Goal: Check status: Check status

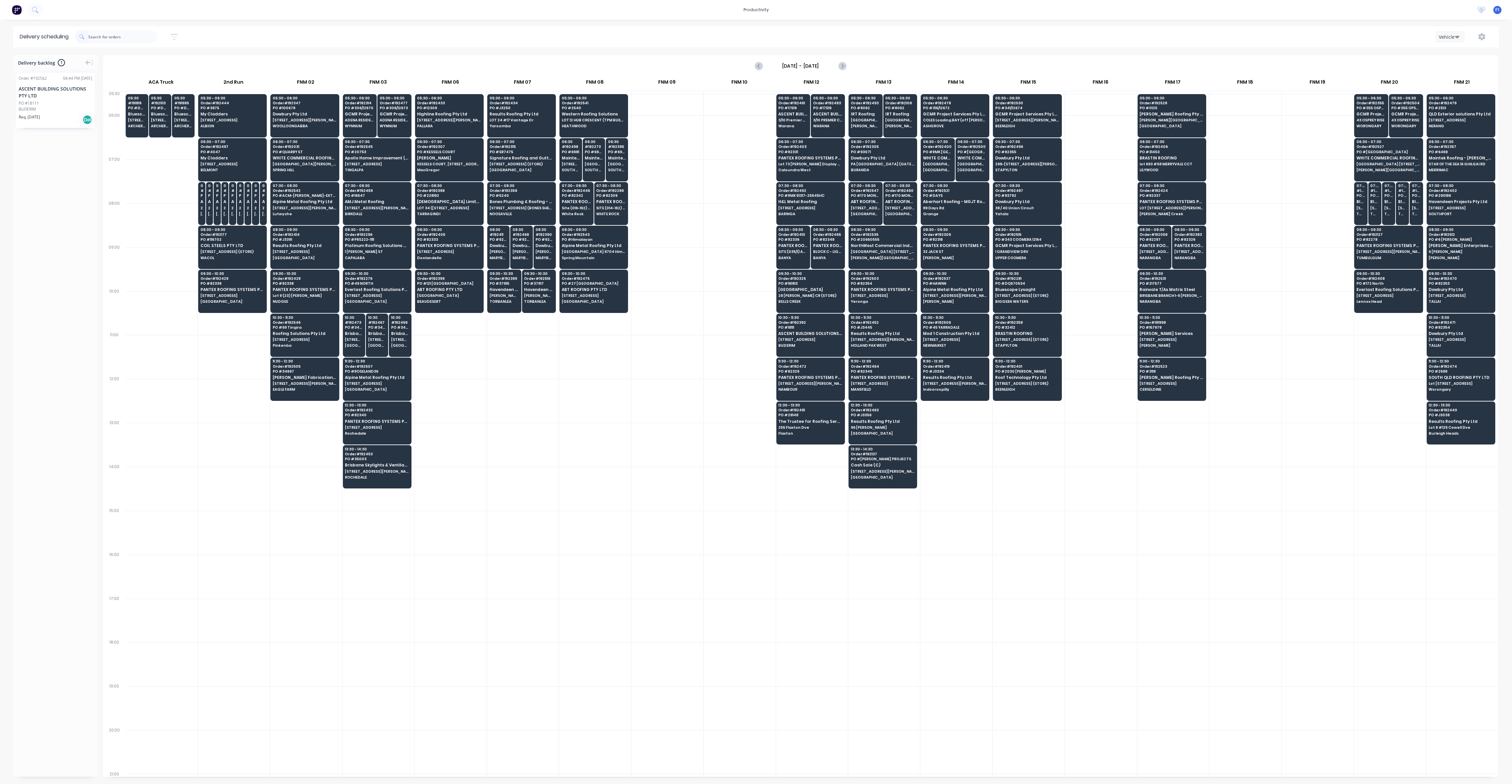
scroll to position [0, 1]
click at [509, 120] on span "LOT 24 #17 Vantage Dr" at bounding box center [521, 120] width 63 height 4
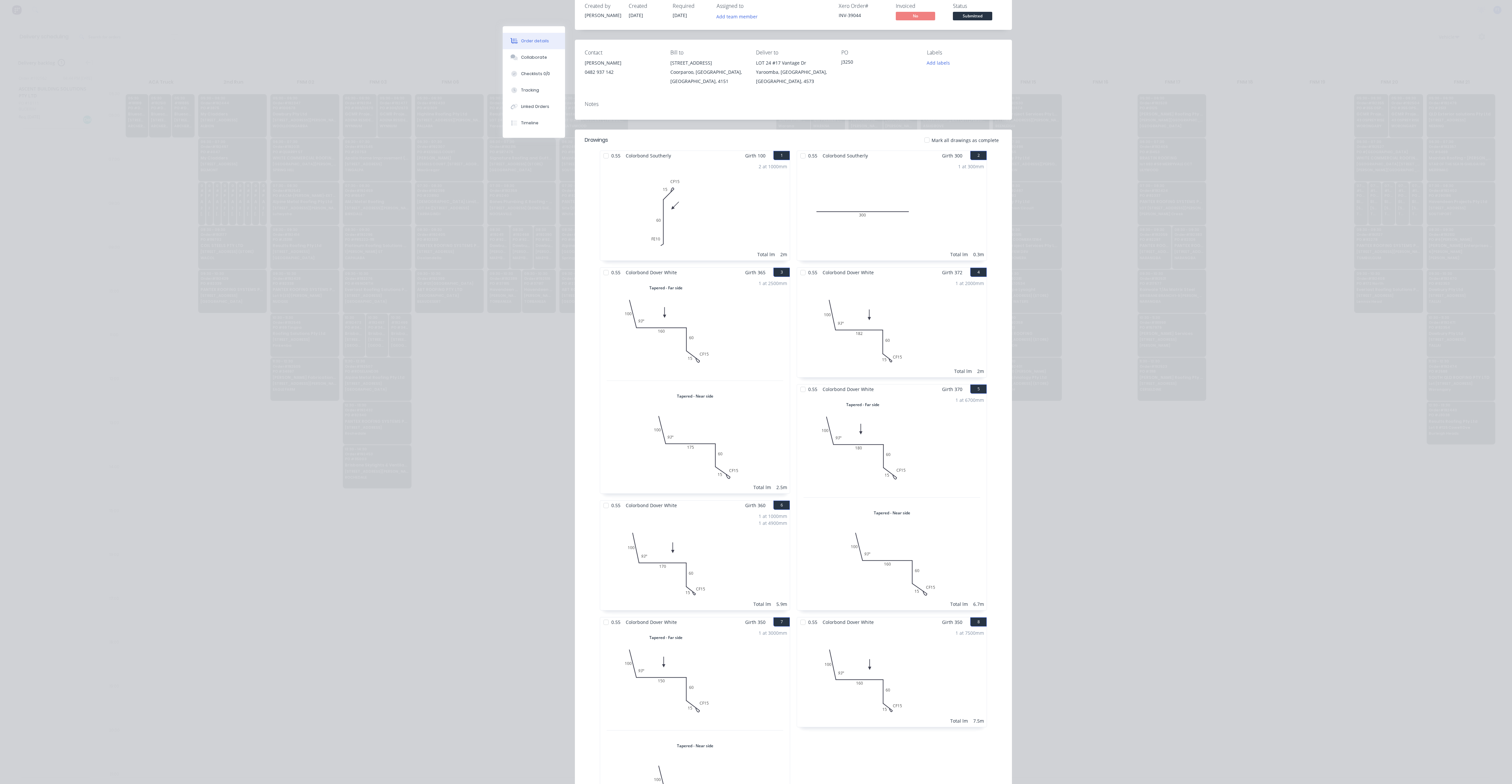
scroll to position [0, 0]
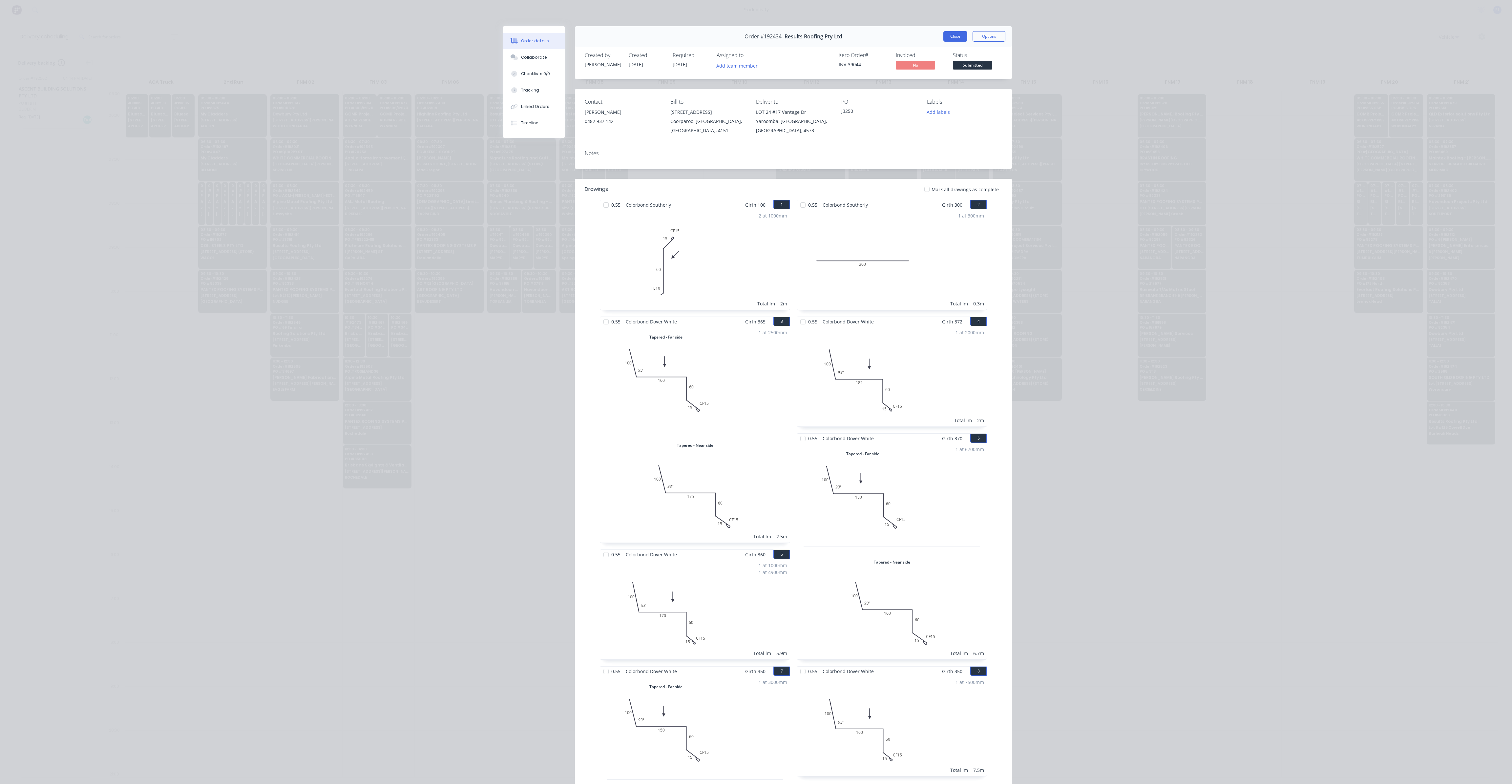
click at [943, 39] on button "Close" at bounding box center [955, 36] width 24 height 11
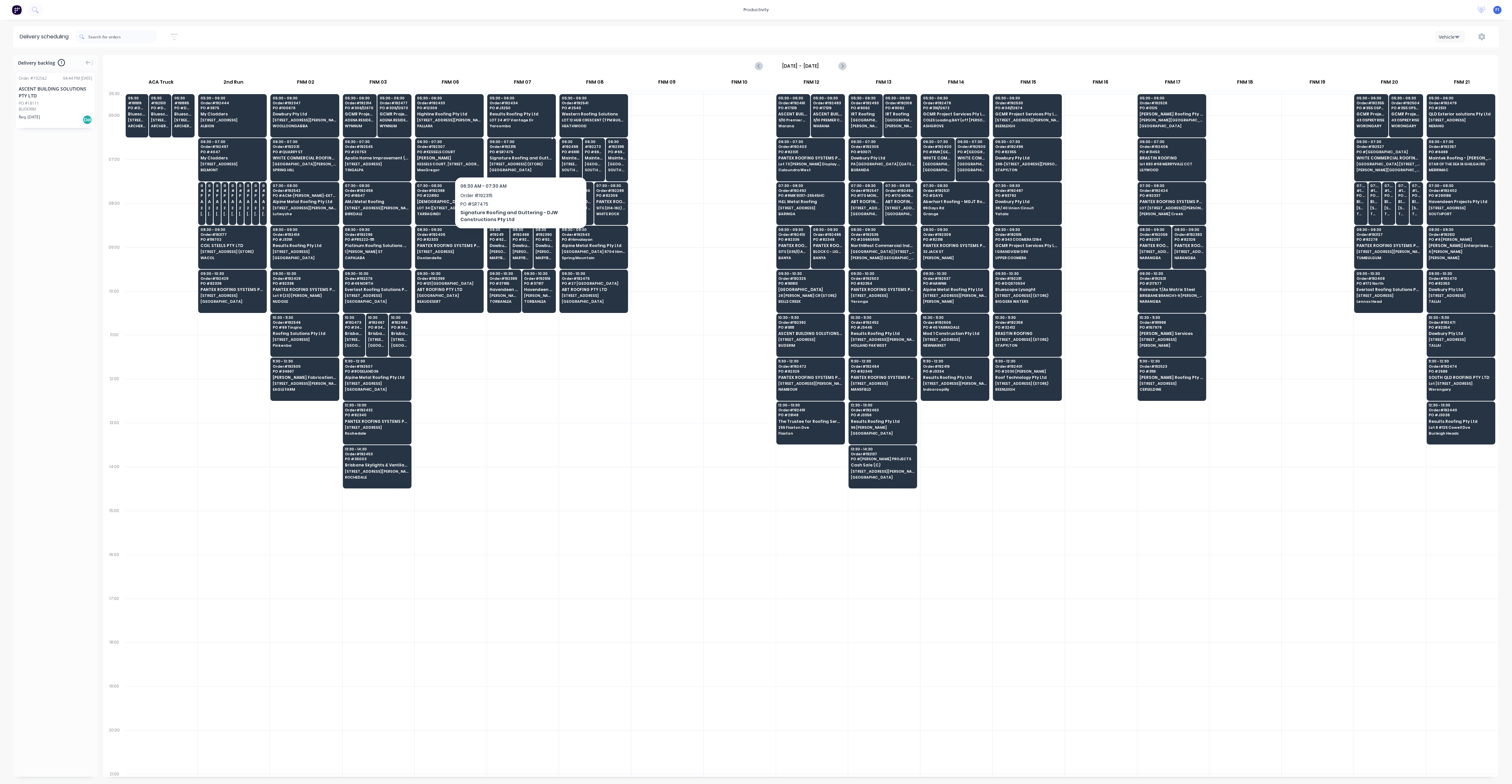
click at [513, 157] on span "Signature Roofing and Guttering - DJW Constructions Pty Ltd" at bounding box center [521, 158] width 63 height 4
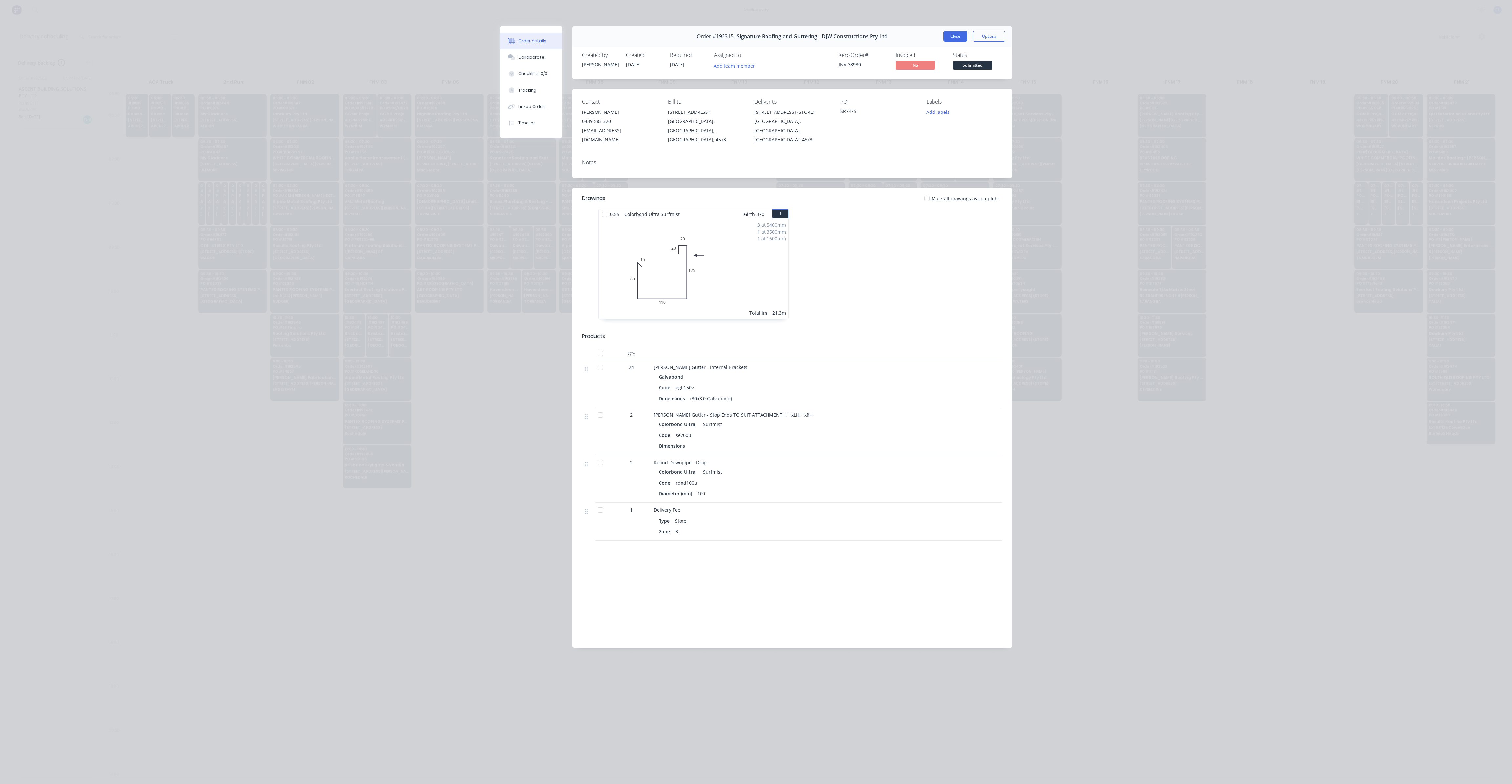
click at [948, 36] on button "Close" at bounding box center [955, 36] width 24 height 11
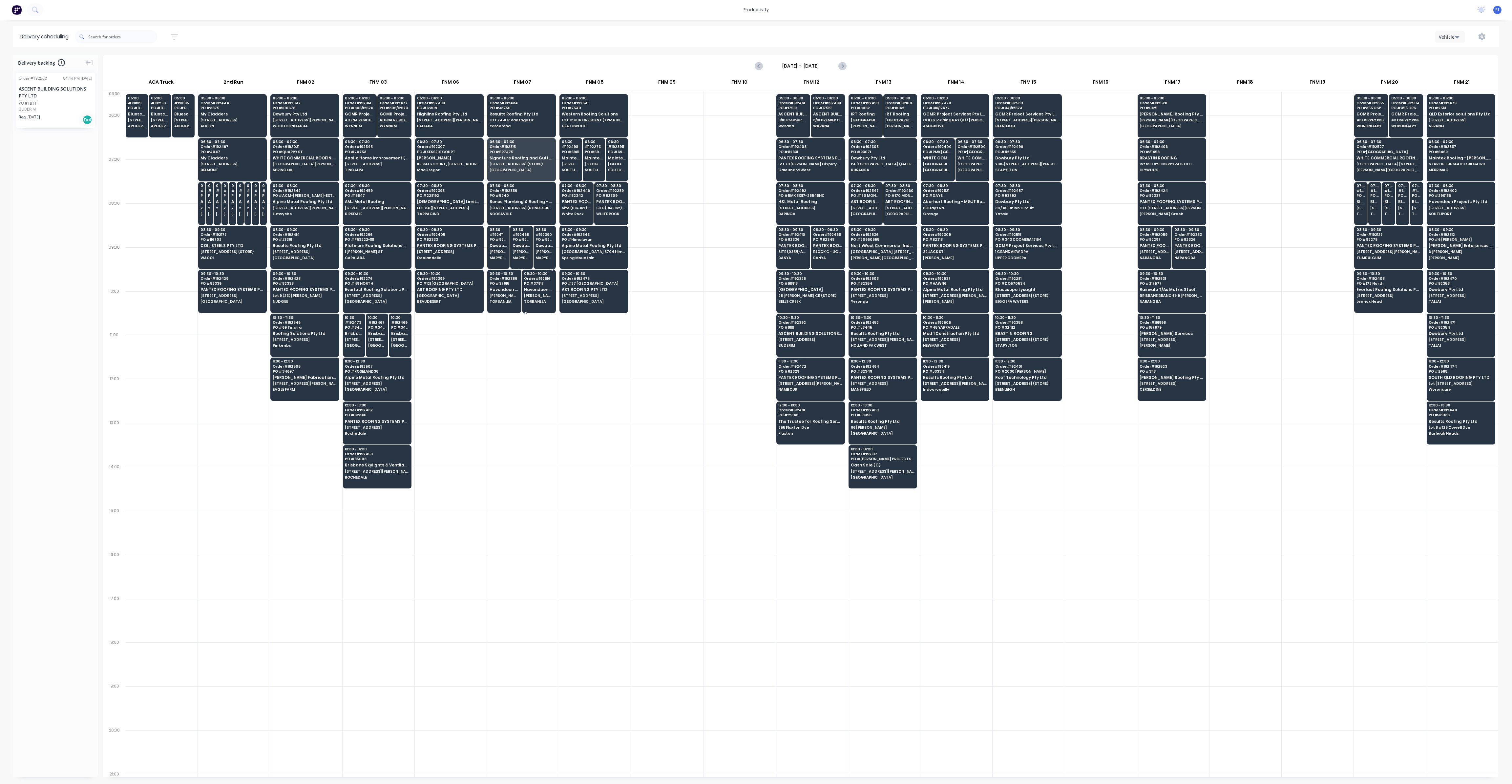
click at [526, 299] on span "TORBANLEA" at bounding box center [539, 301] width 29 height 4
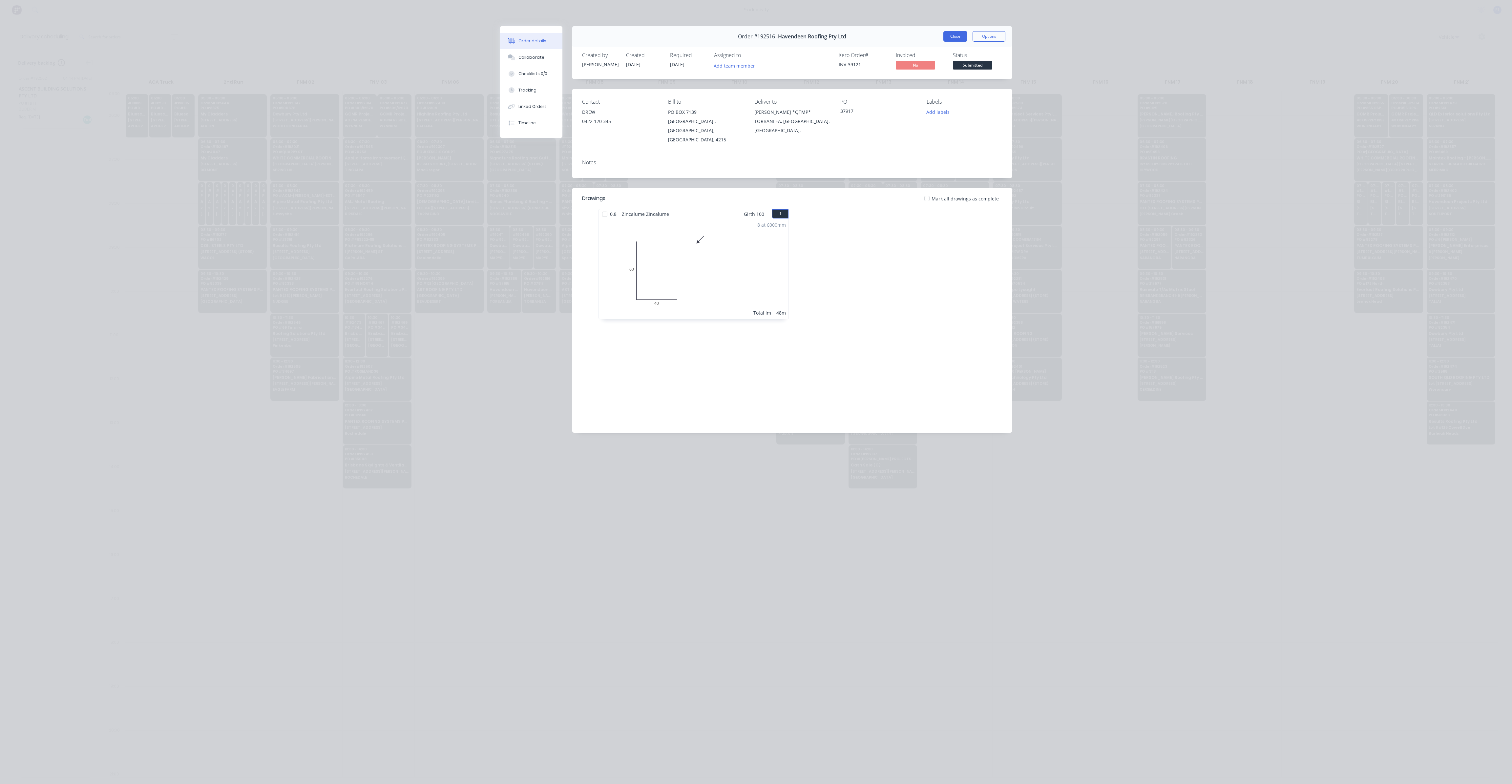
click at [958, 36] on button "Close" at bounding box center [955, 36] width 24 height 11
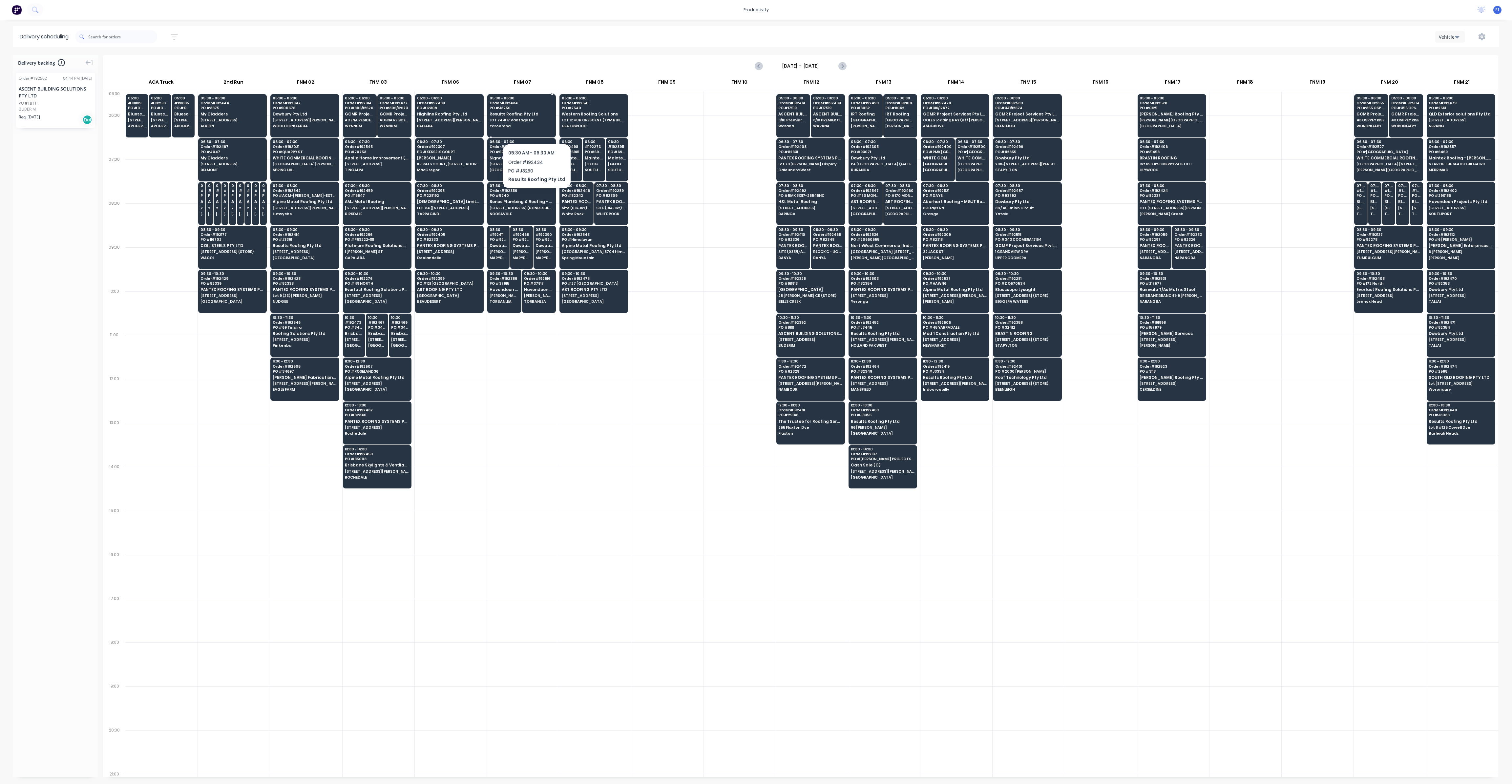
click at [534, 126] on span "Yaroomba" at bounding box center [521, 126] width 63 height 4
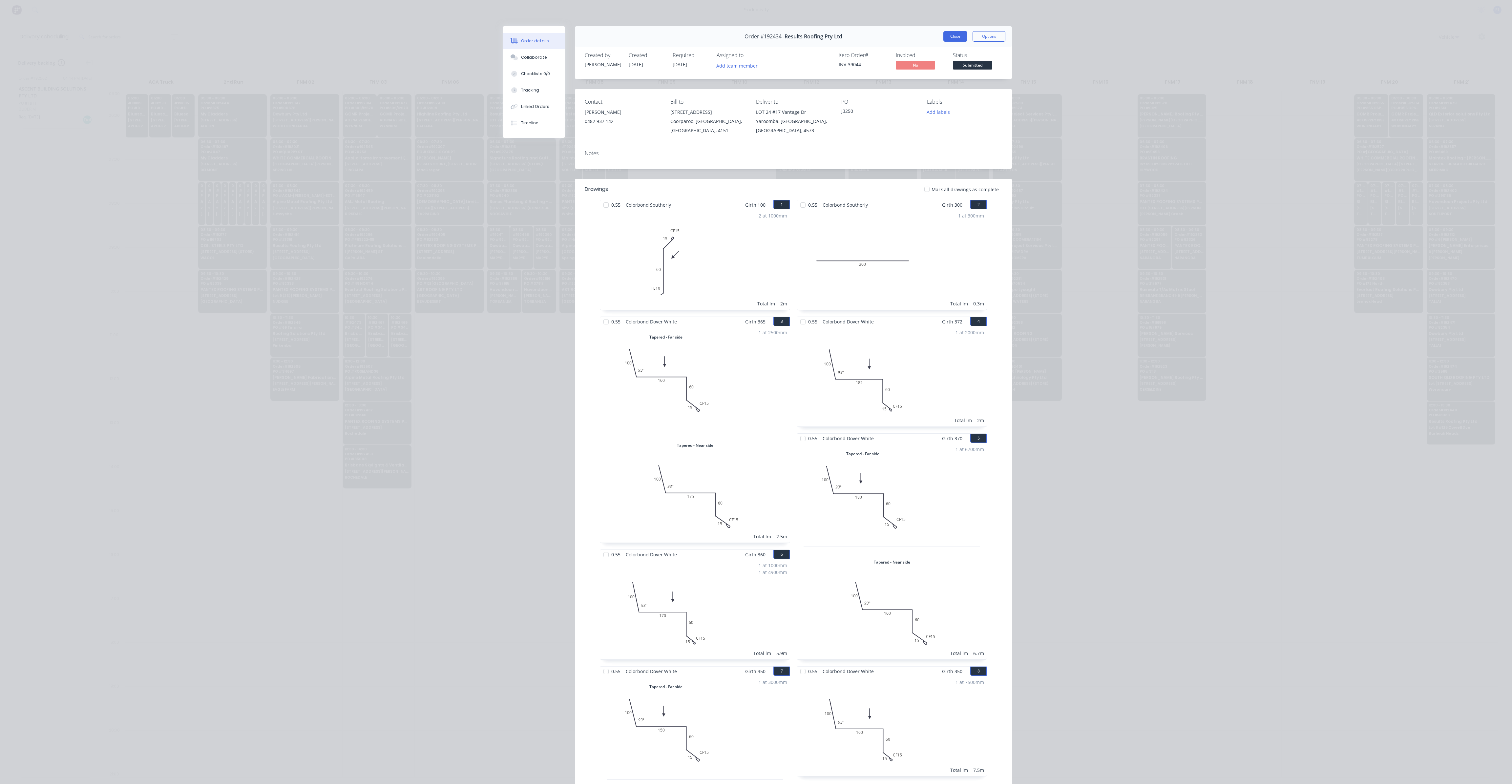
click at [949, 38] on button "Close" at bounding box center [955, 36] width 24 height 11
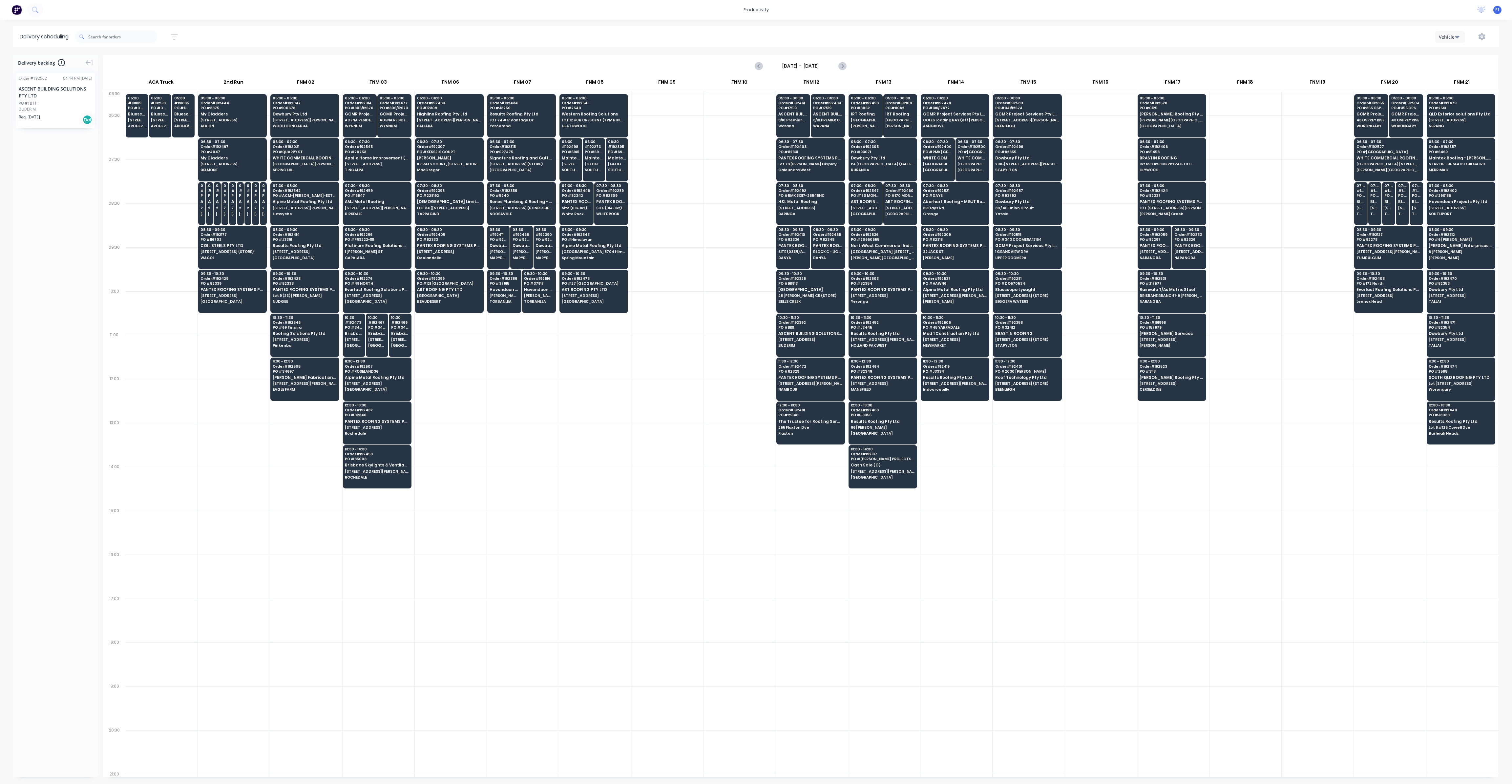
click at [660, 284] on div at bounding box center [667, 269] width 72 height 44
click at [899, 52] on div "Delivery scheduling [DATE] - [DATE] Sort by Created date Created date Required …" at bounding box center [756, 405] width 1512 height 758
click at [514, 164] on span "[STREET_ADDRESS] (STORE)" at bounding box center [521, 164] width 63 height 4
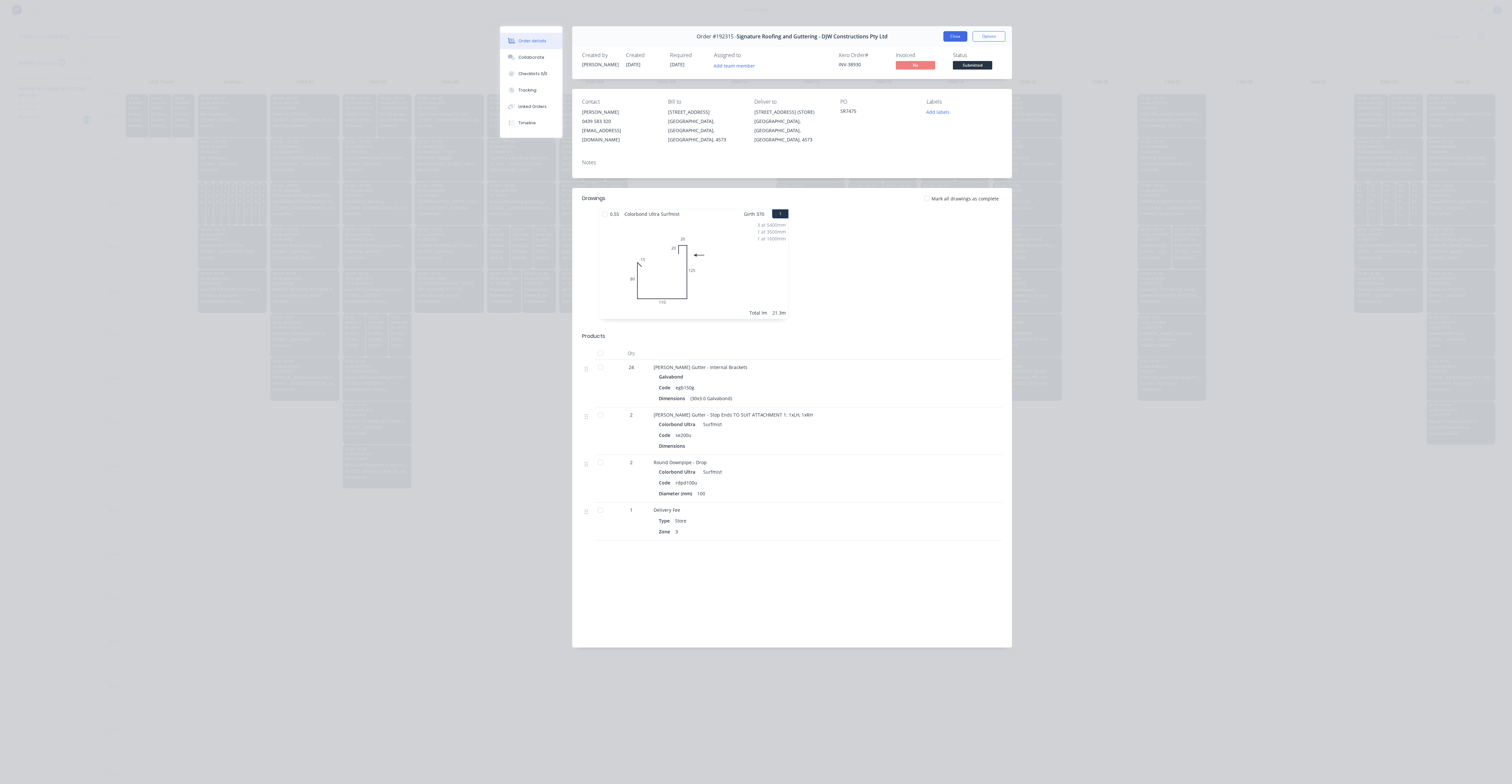
click at [957, 35] on button "Close" at bounding box center [955, 36] width 24 height 11
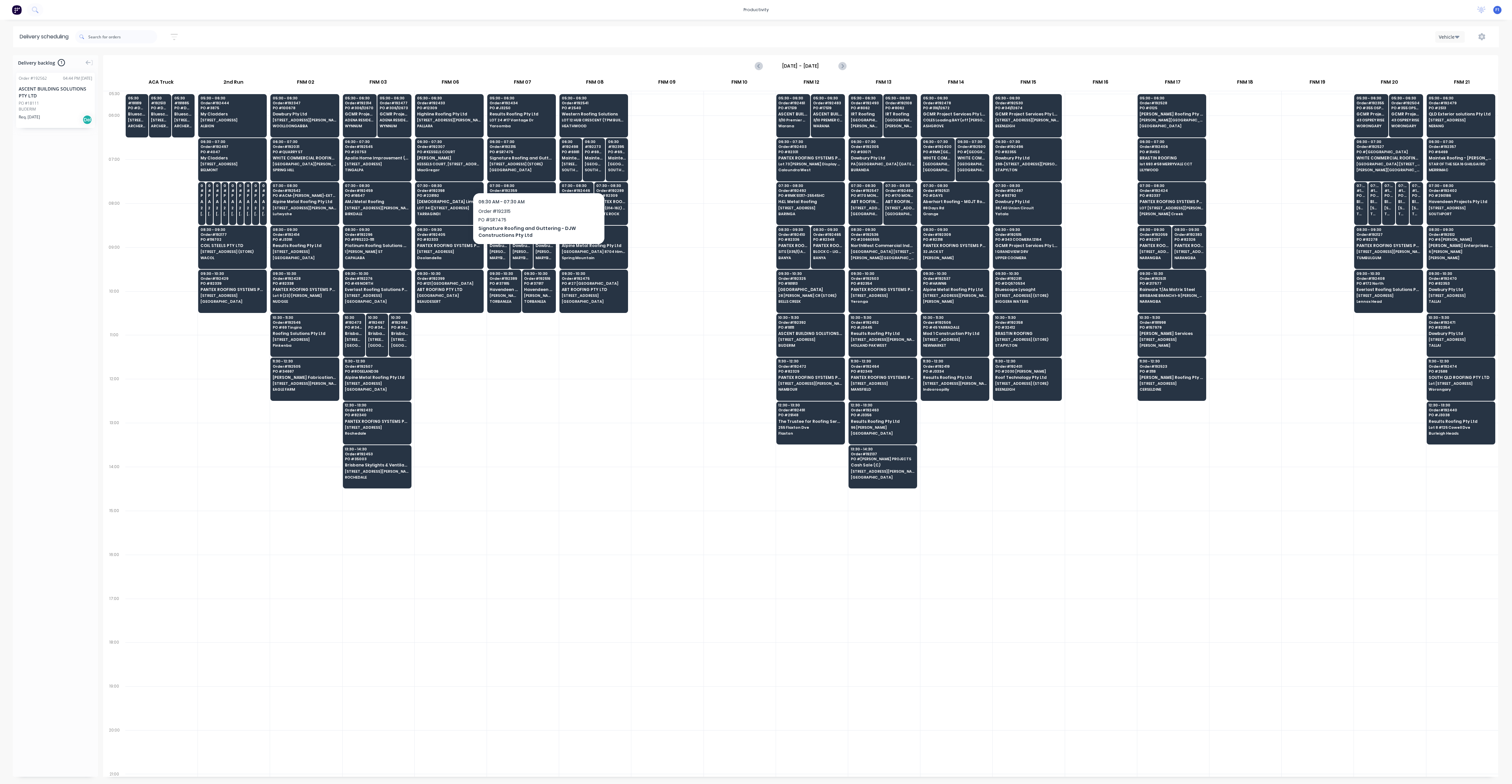
click at [659, 191] on div at bounding box center [667, 181] width 72 height 44
click at [521, 204] on div "07:30 - 08:30 Order # 192359 PO # 5240 Bones Plumbing & Roofing - Seigus Pty Lt…" at bounding box center [522, 200] width 68 height 37
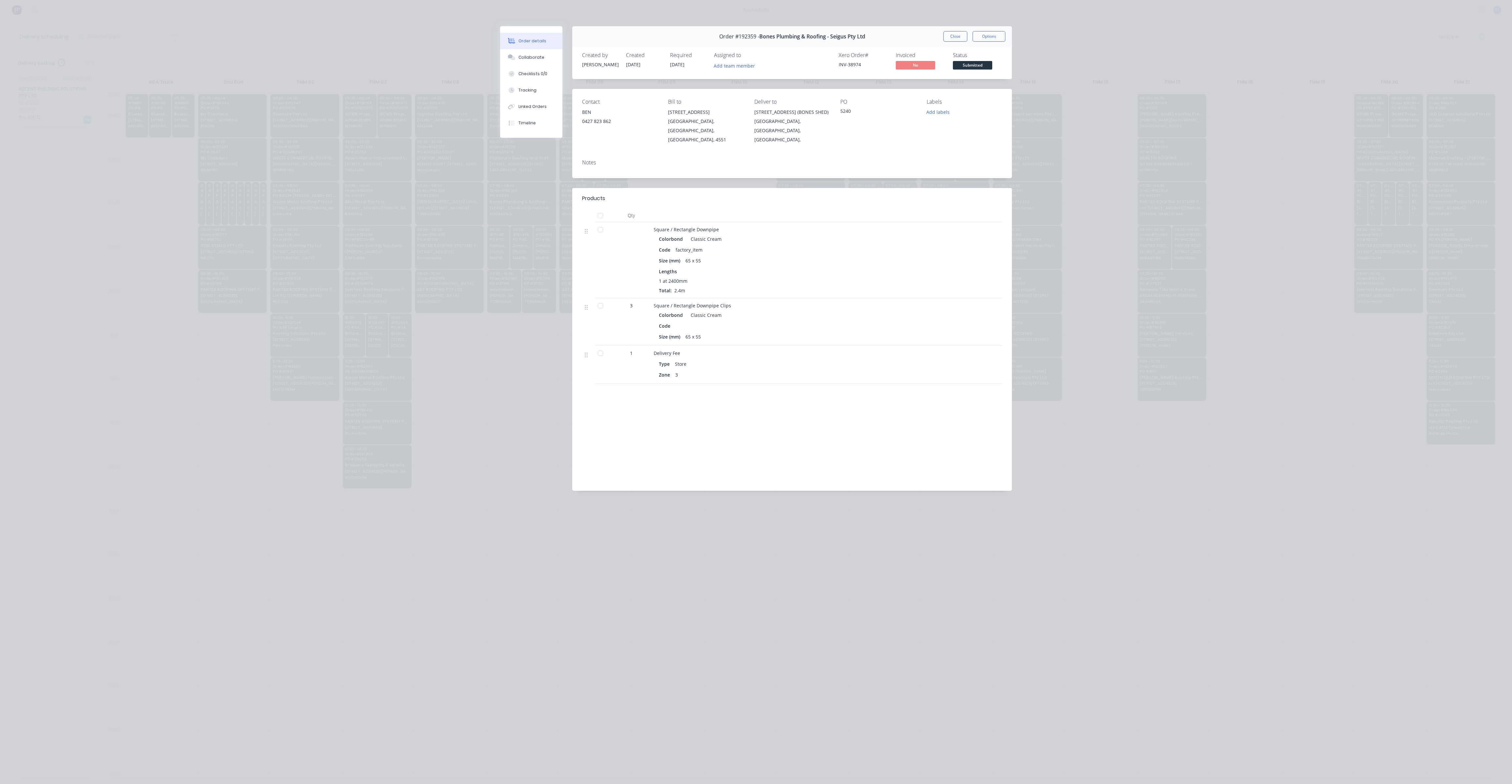
drag, startPoint x: 949, startPoint y: 36, endPoint x: 940, endPoint y: 36, distance: 9.0
click at [949, 36] on button "Close" at bounding box center [955, 36] width 24 height 11
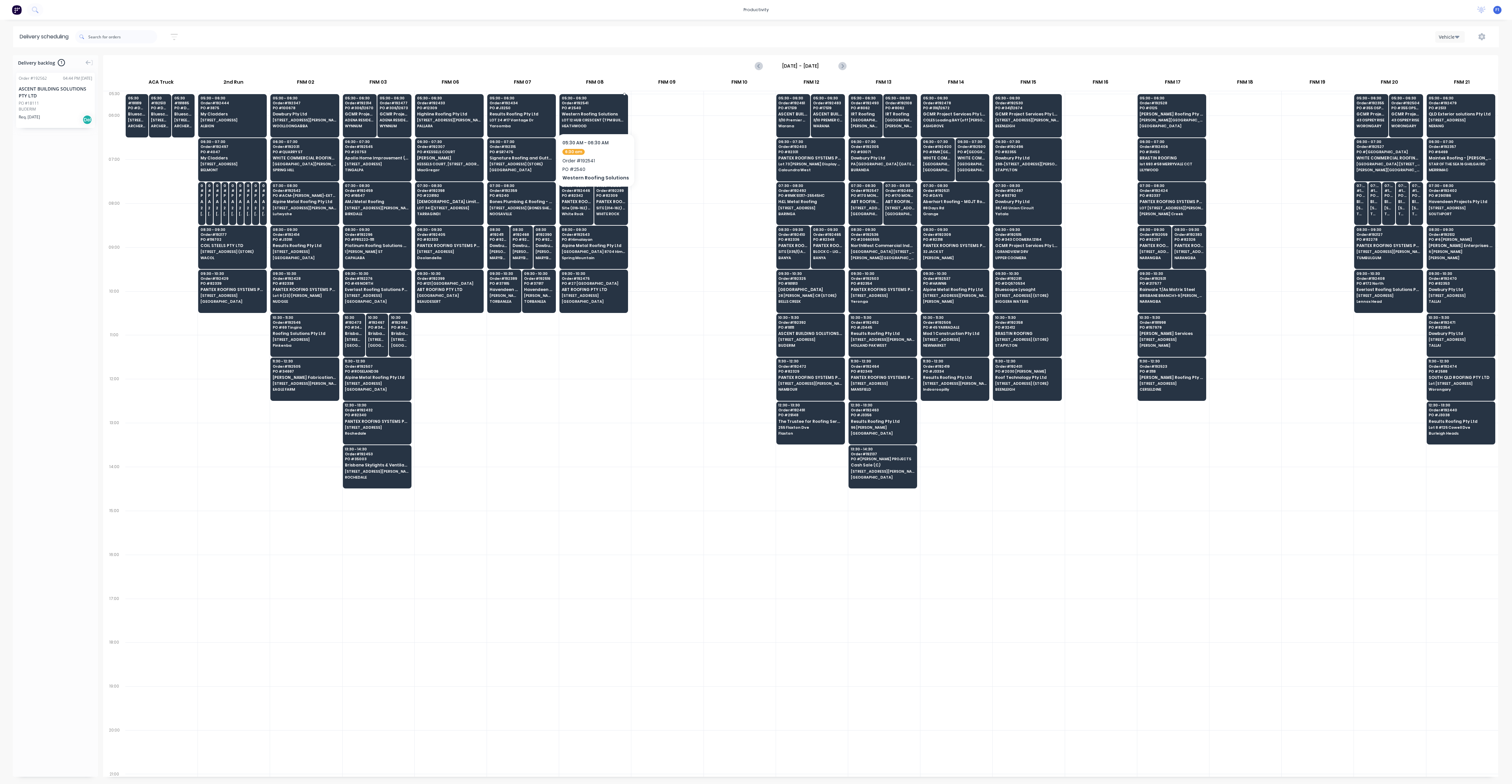
drag, startPoint x: 605, startPoint y: 126, endPoint x: 600, endPoint y: 124, distance: 5.4
click at [605, 126] on span "HEATHWOOD" at bounding box center [593, 126] width 63 height 4
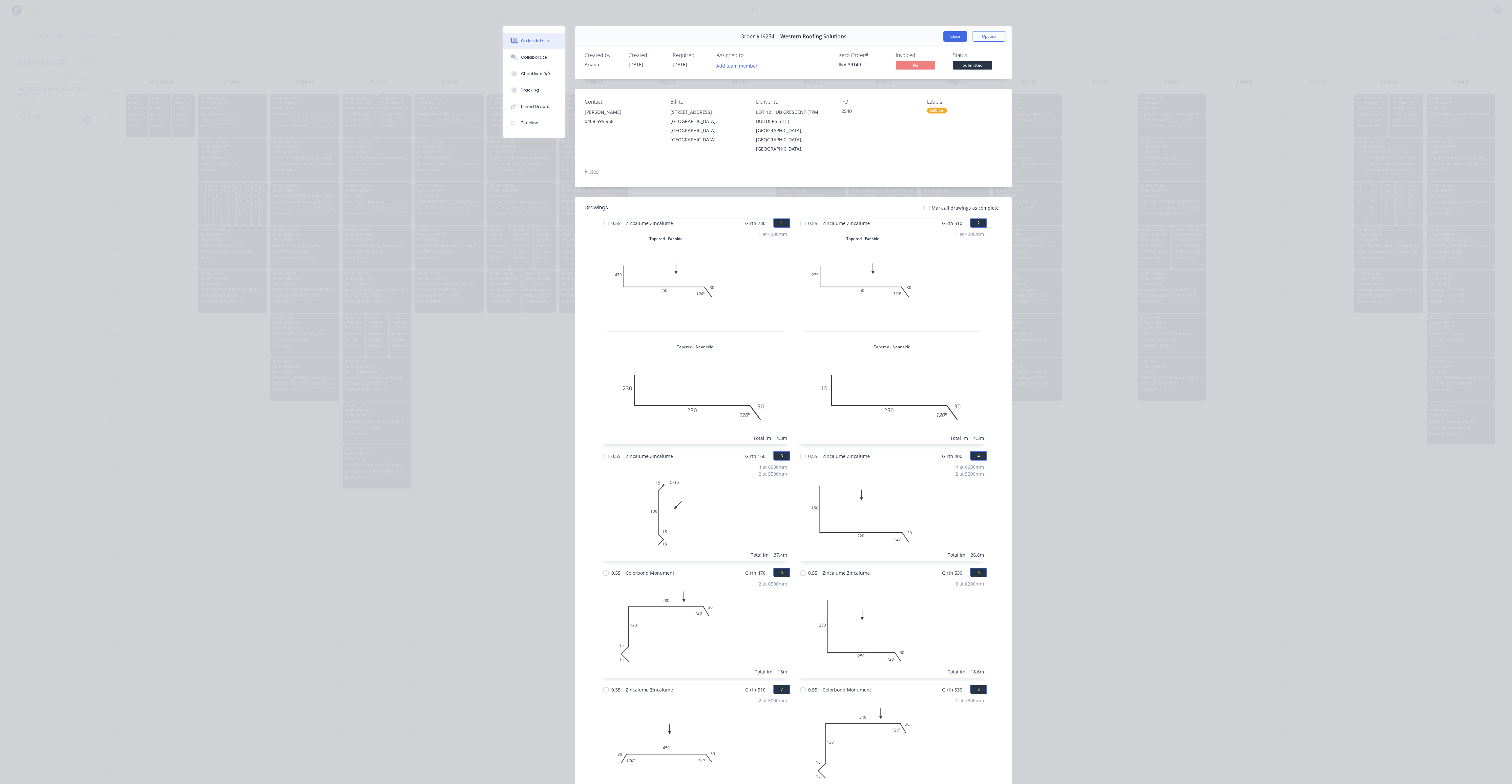
click at [949, 35] on button "Close" at bounding box center [955, 36] width 24 height 11
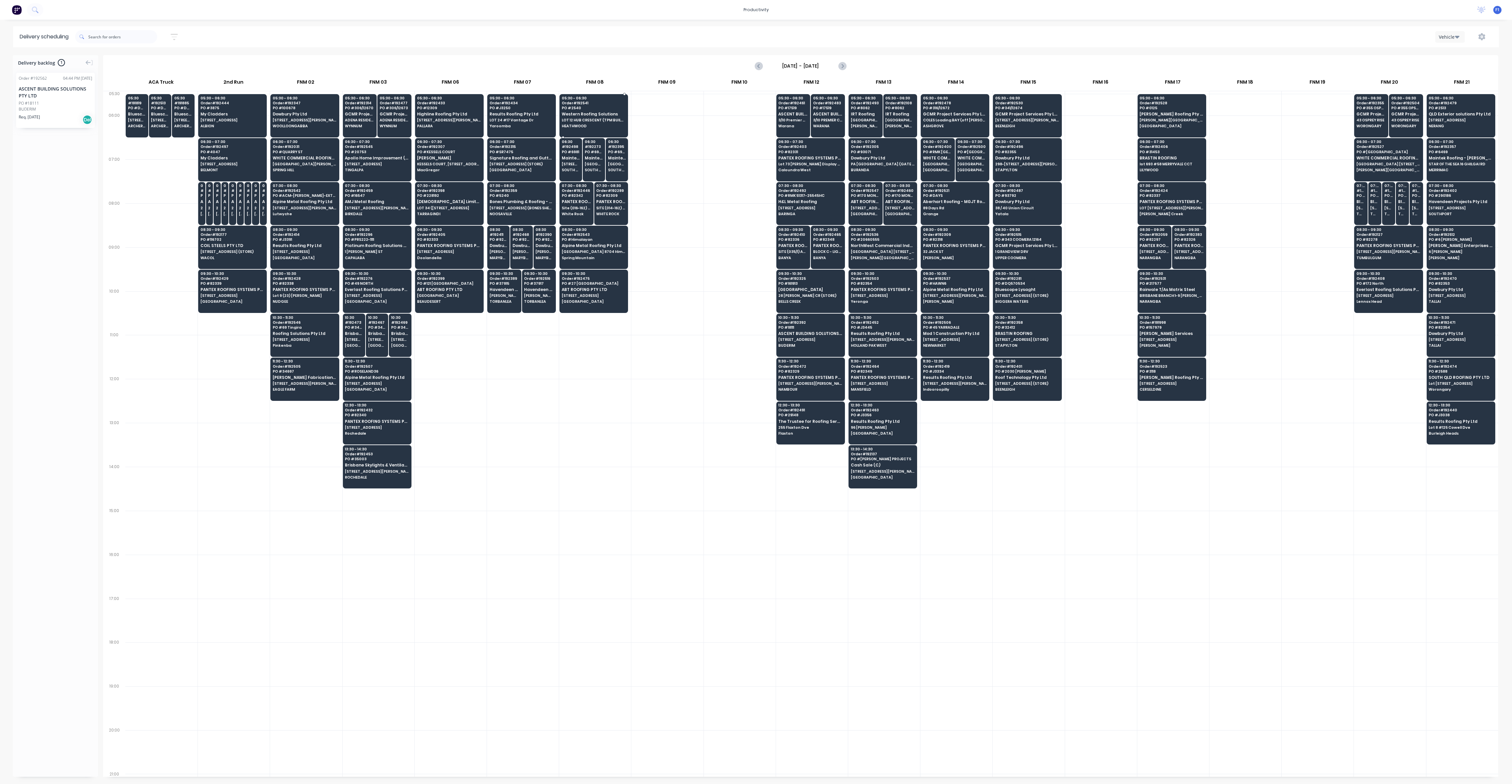
click at [599, 127] on span "HEATHWOOD" at bounding box center [593, 126] width 63 height 4
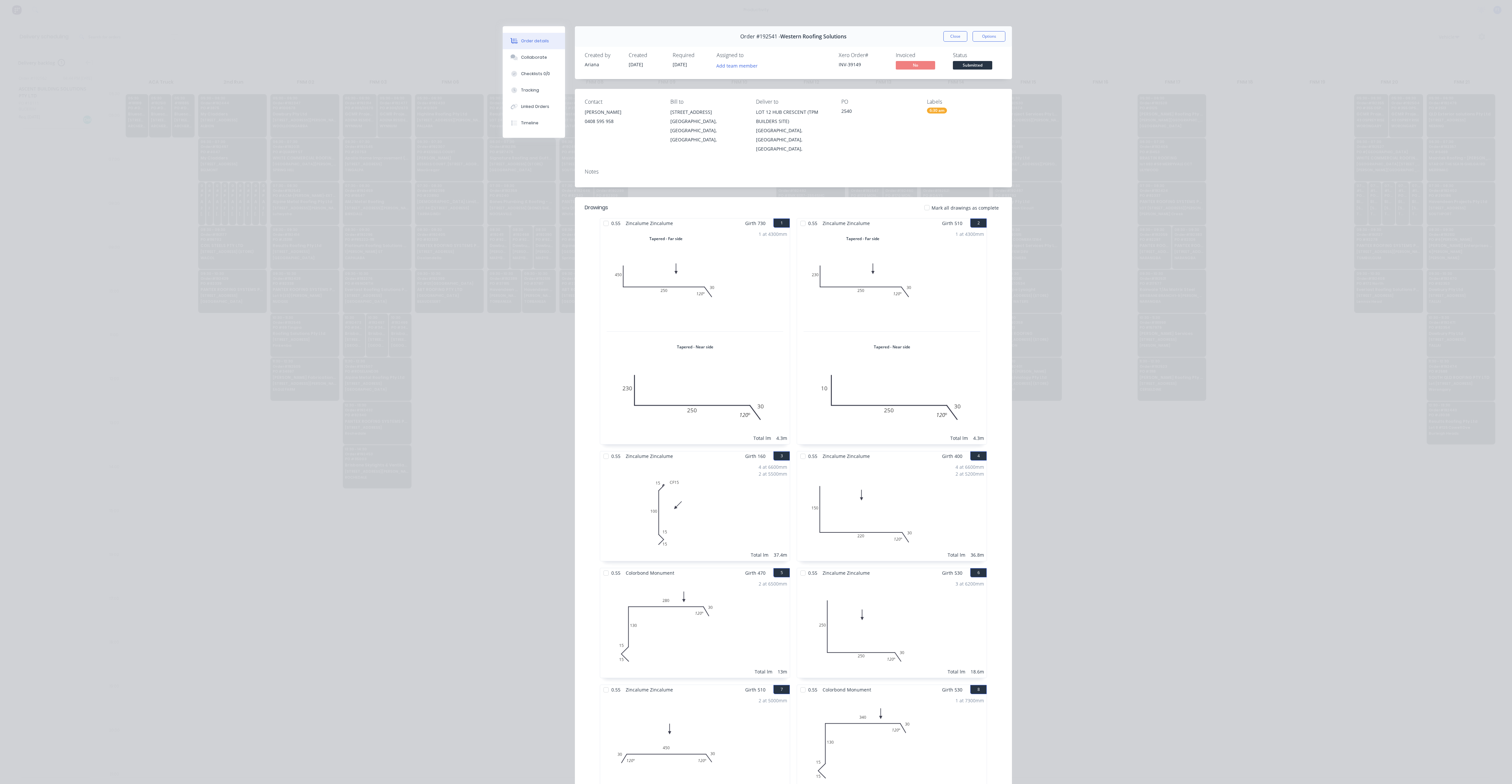
drag, startPoint x: 797, startPoint y: 448, endPoint x: 716, endPoint y: 345, distance: 131.0
click at [716, 345] on div "0.55 Zincalume Zincalume Girth 730 1 Tapered - Far side 0 450 250 30 120 º 0 45…" at bounding box center [793, 568] width 394 height 700
click at [954, 39] on button "Close" at bounding box center [955, 36] width 24 height 11
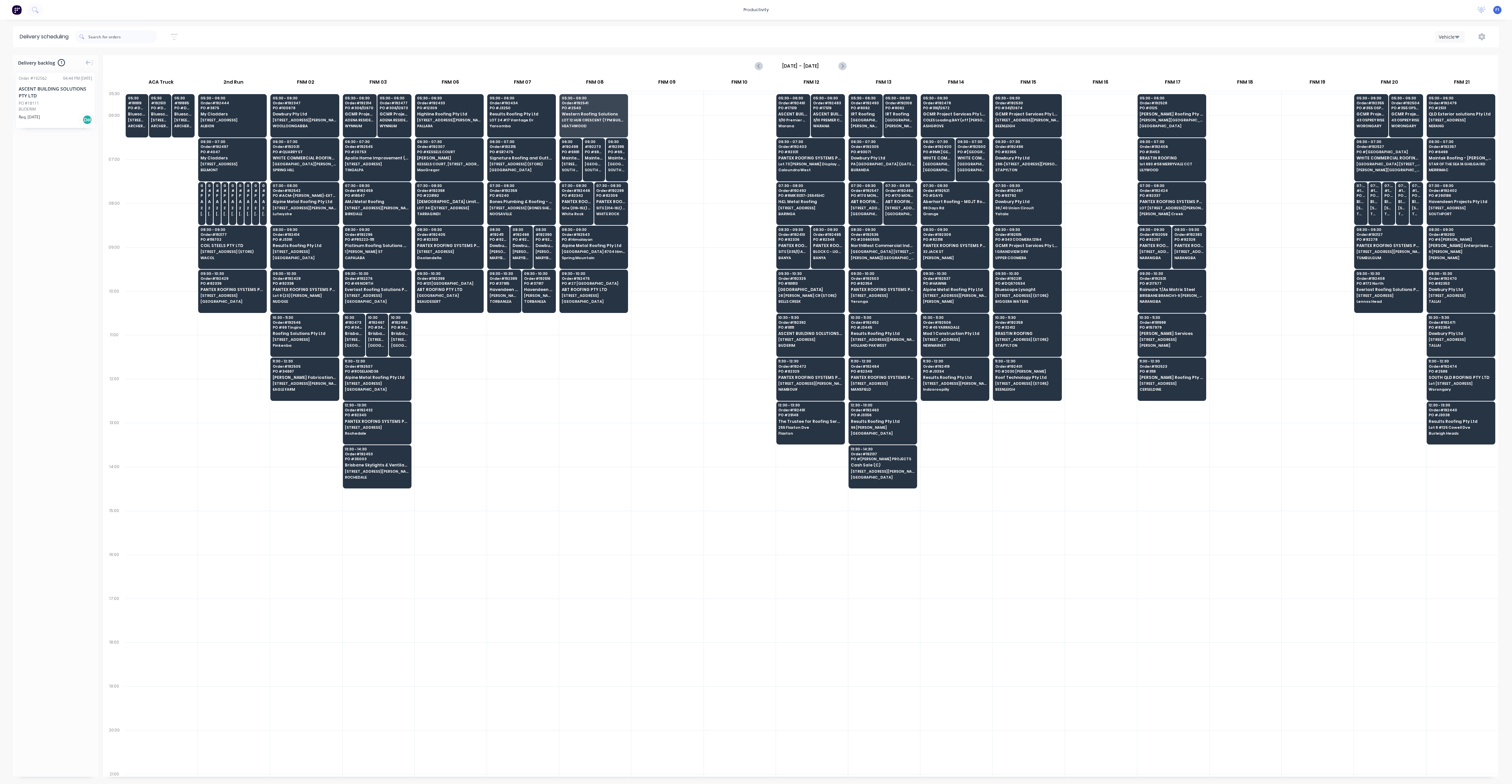
click at [679, 188] on div at bounding box center [667, 181] width 72 height 44
click at [869, 112] on span "IRT Roofing" at bounding box center [866, 114] width 29 height 4
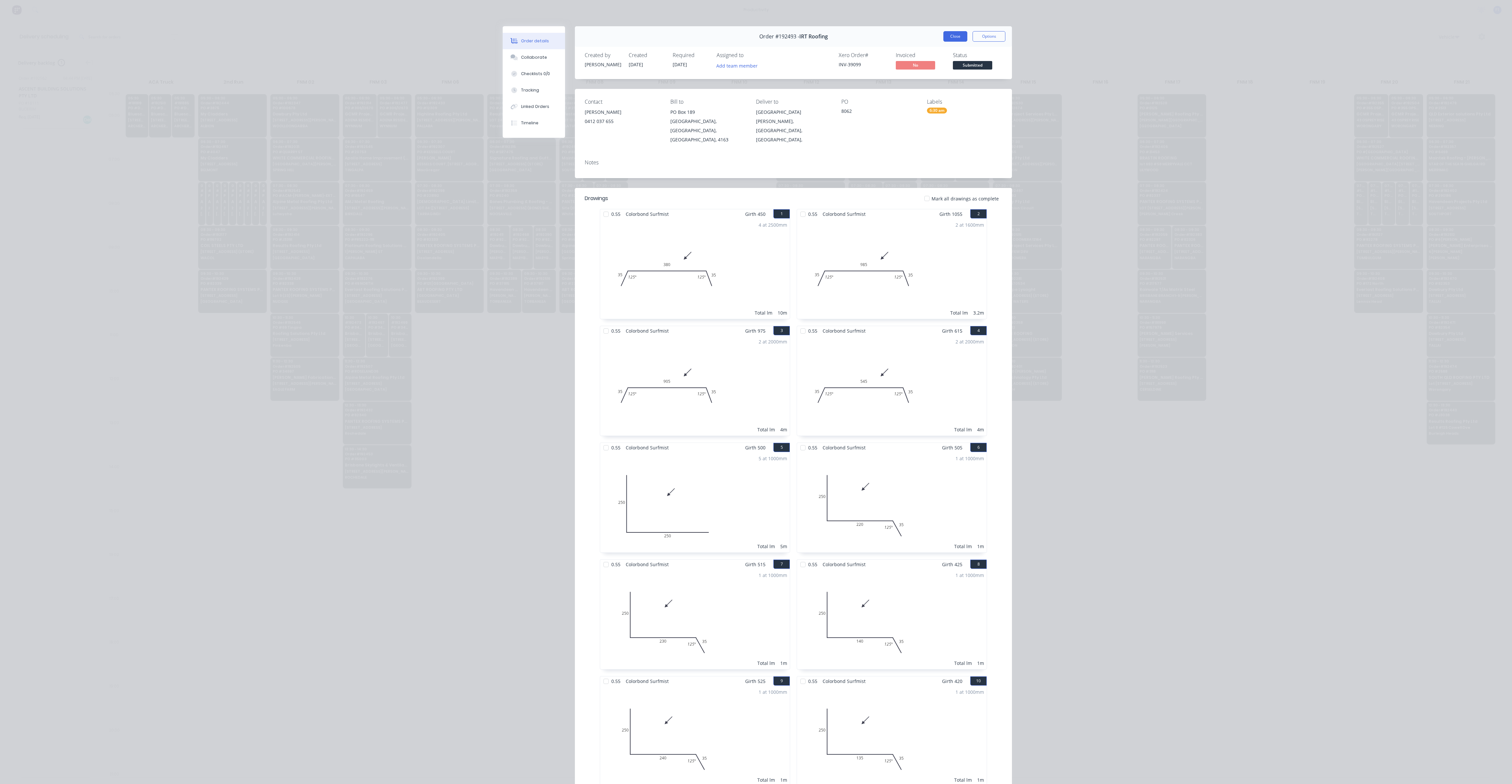
click at [954, 38] on button "Close" at bounding box center [955, 36] width 24 height 11
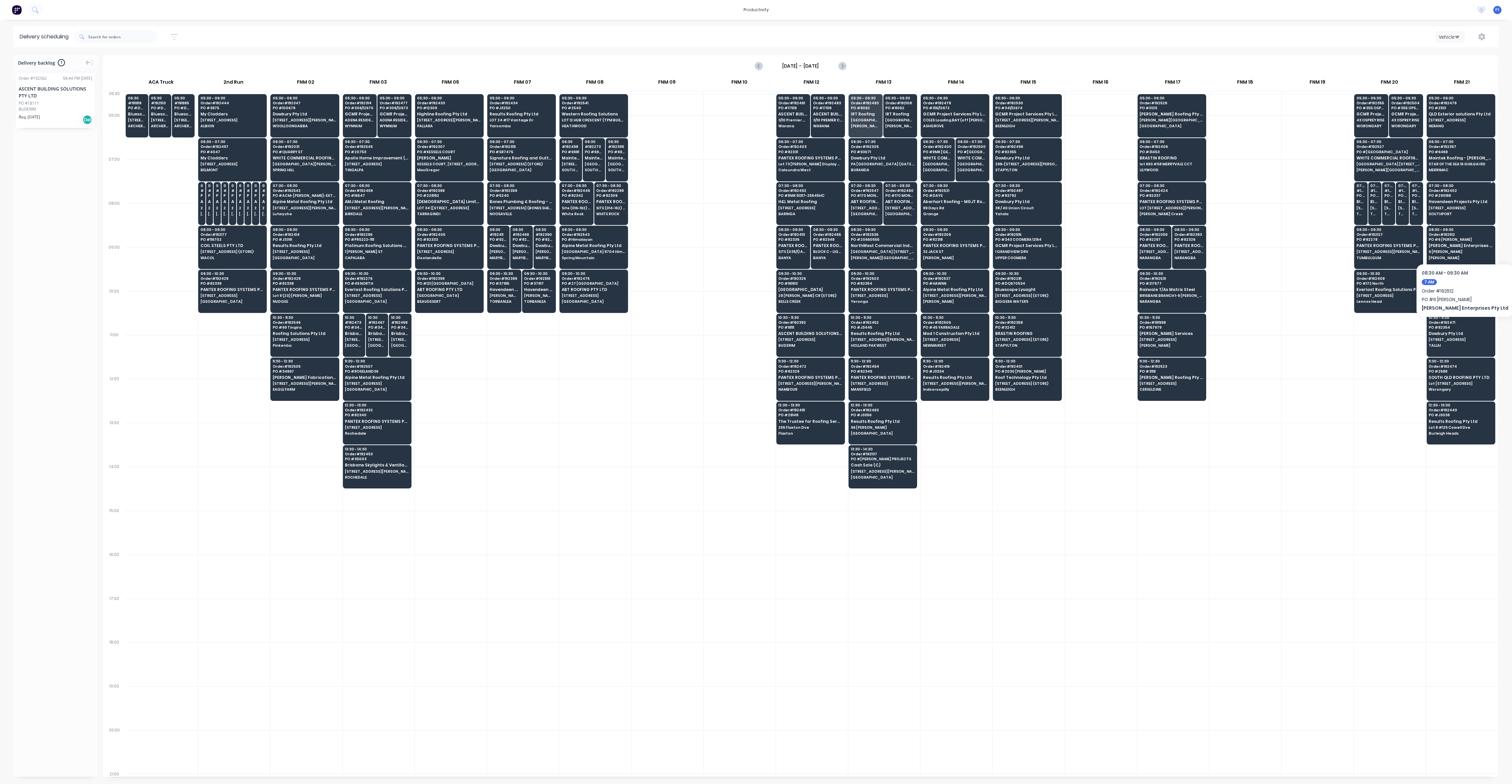
click at [1454, 204] on div "07:30 - 08:30 Order # 192402 PO # 290186 Havendeen Projects Pty Ltd [STREET_ADD…" at bounding box center [1461, 200] width 68 height 37
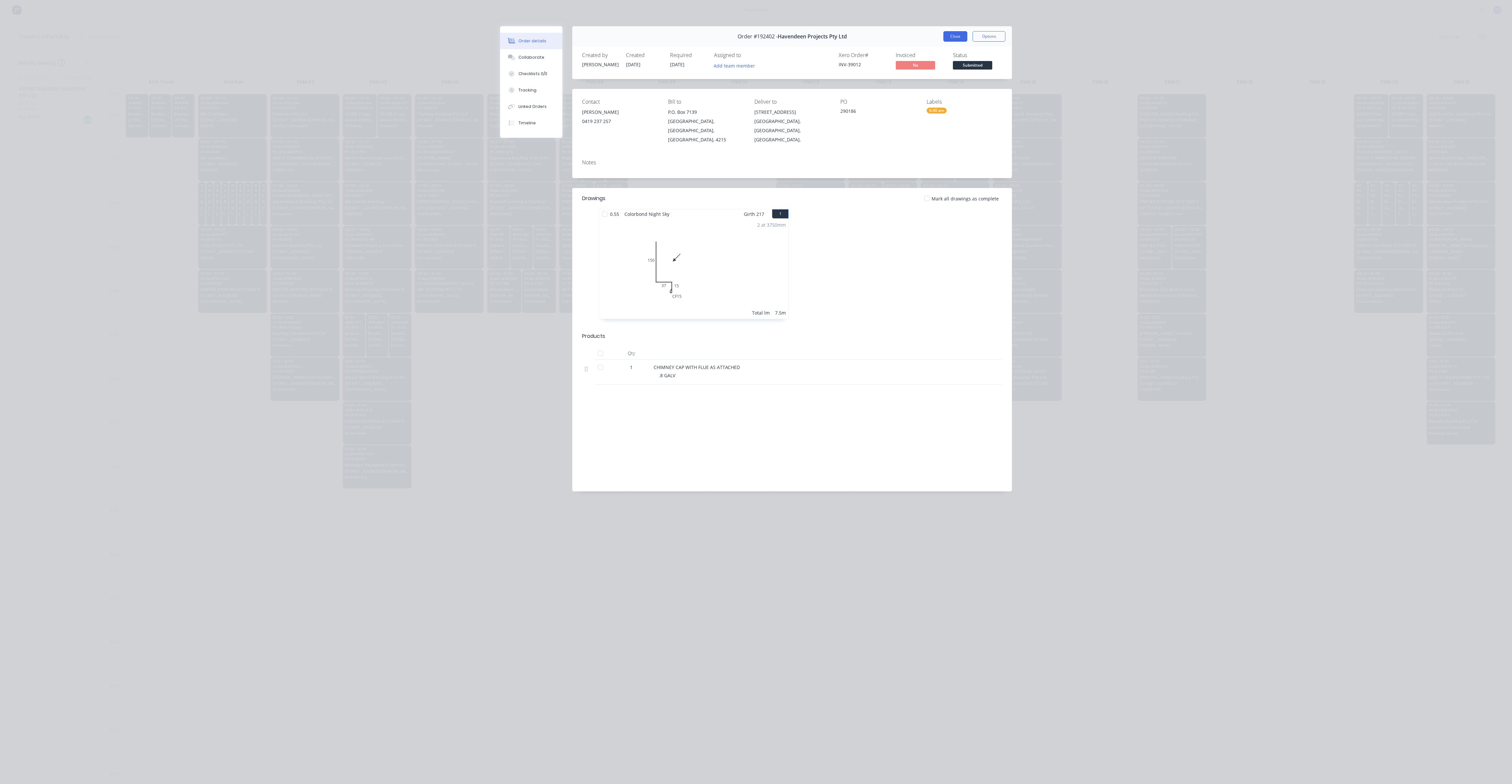
click at [958, 39] on button "Close" at bounding box center [955, 36] width 24 height 11
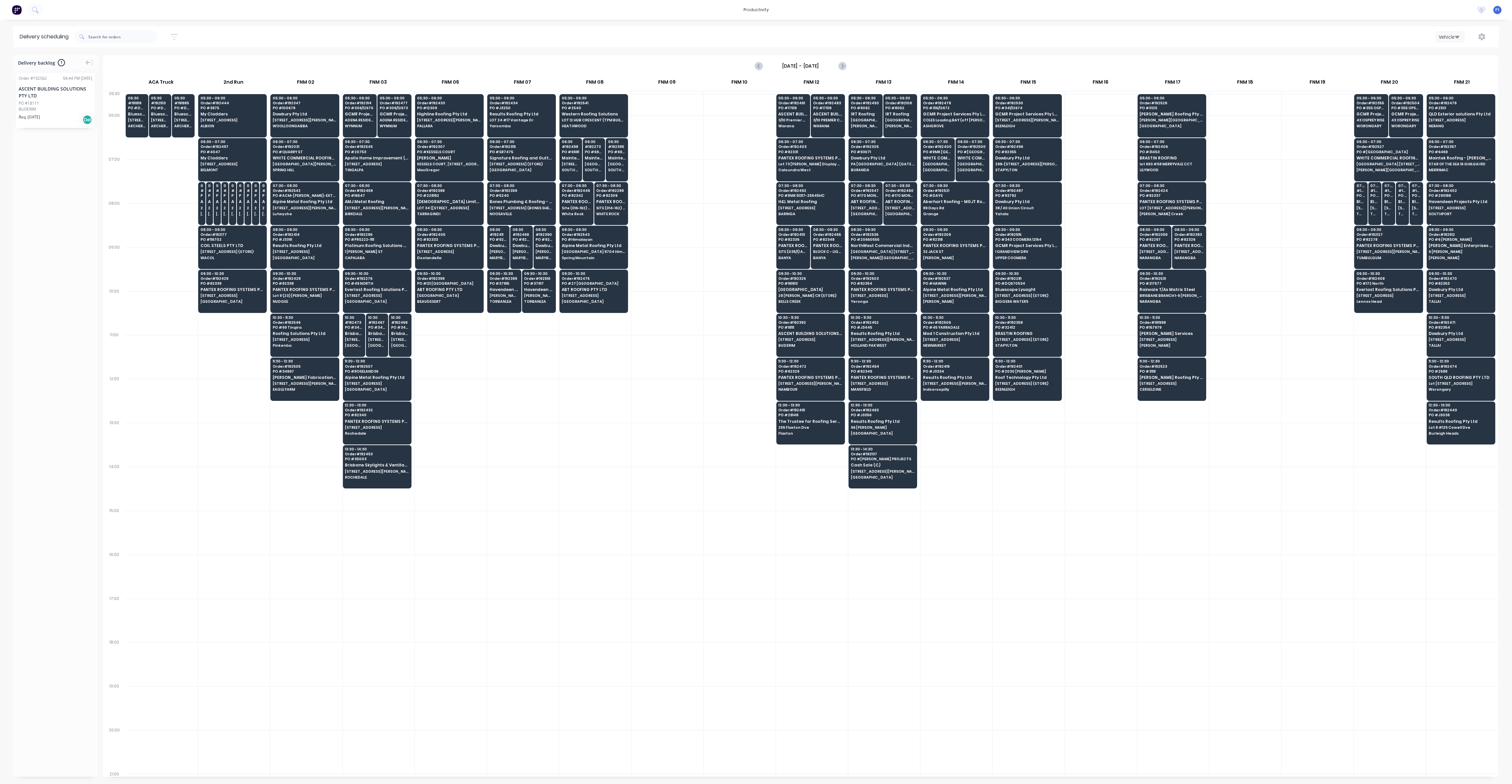
click at [1458, 200] on span "Havendeen Projects Pty Ltd" at bounding box center [1460, 201] width 63 height 4
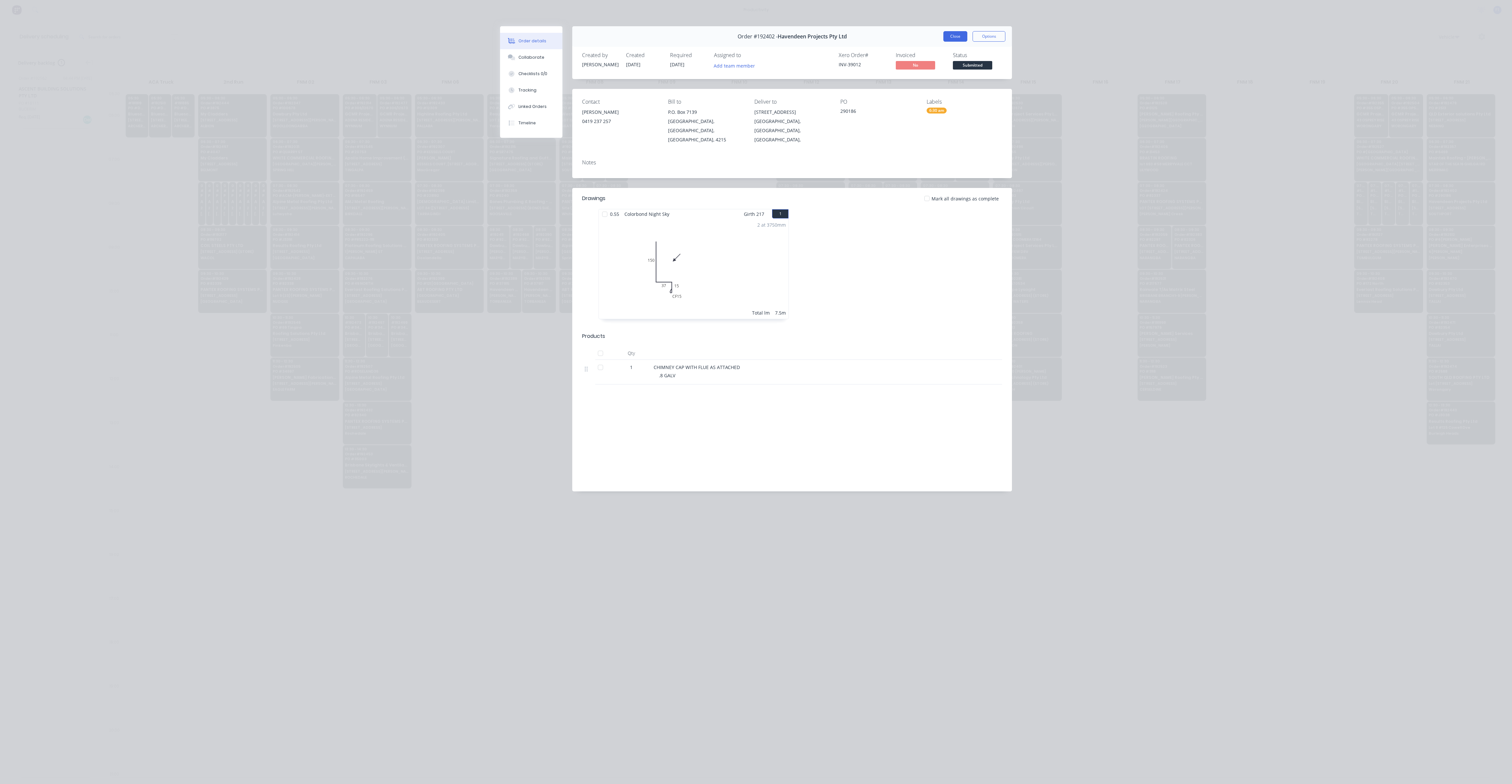
click at [951, 38] on button "Close" at bounding box center [955, 36] width 24 height 11
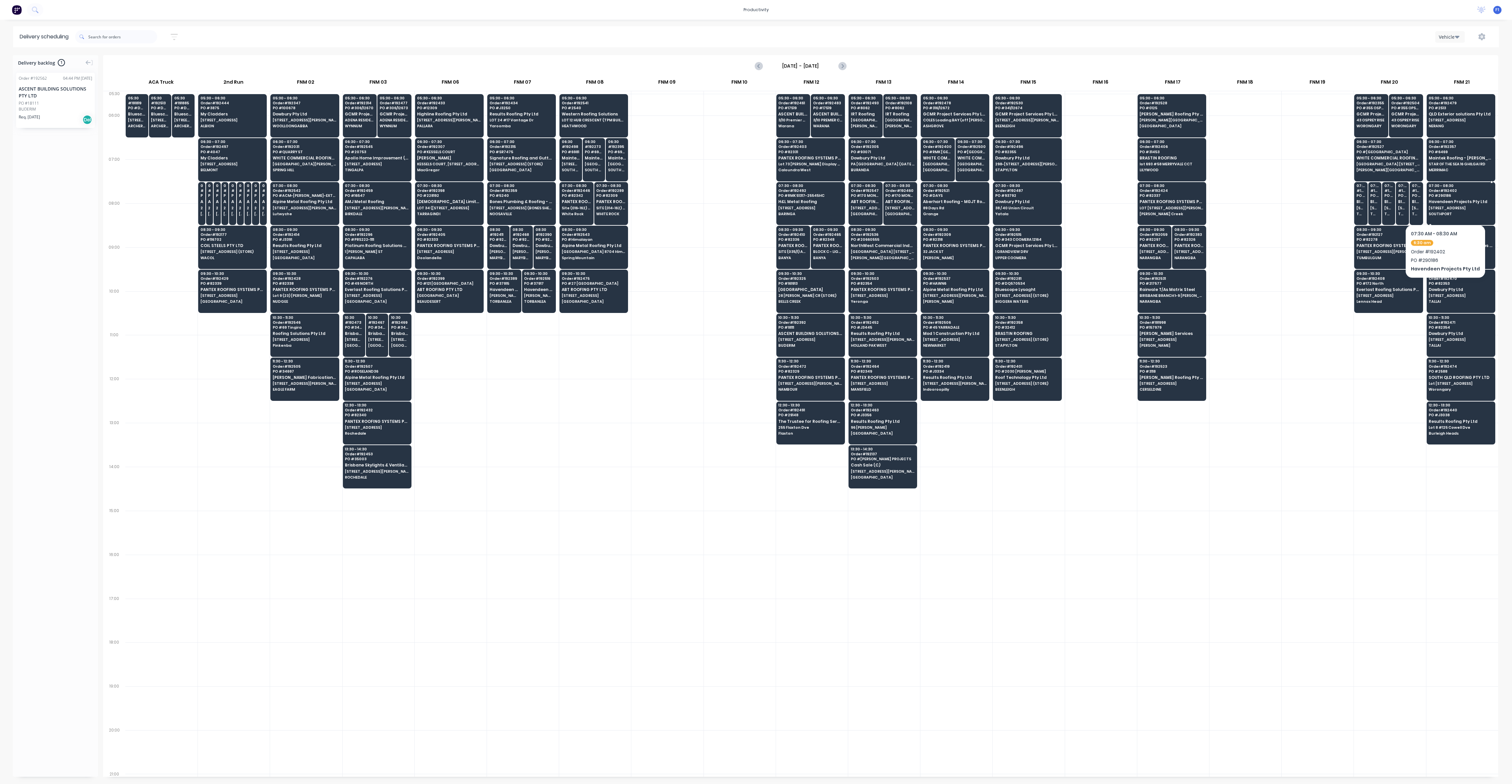
click at [1443, 204] on div "07:30 - 08:30 Order # 192402 PO # 290186 Havendeen Projects Pty Ltd [STREET_ADD…" at bounding box center [1461, 200] width 68 height 37
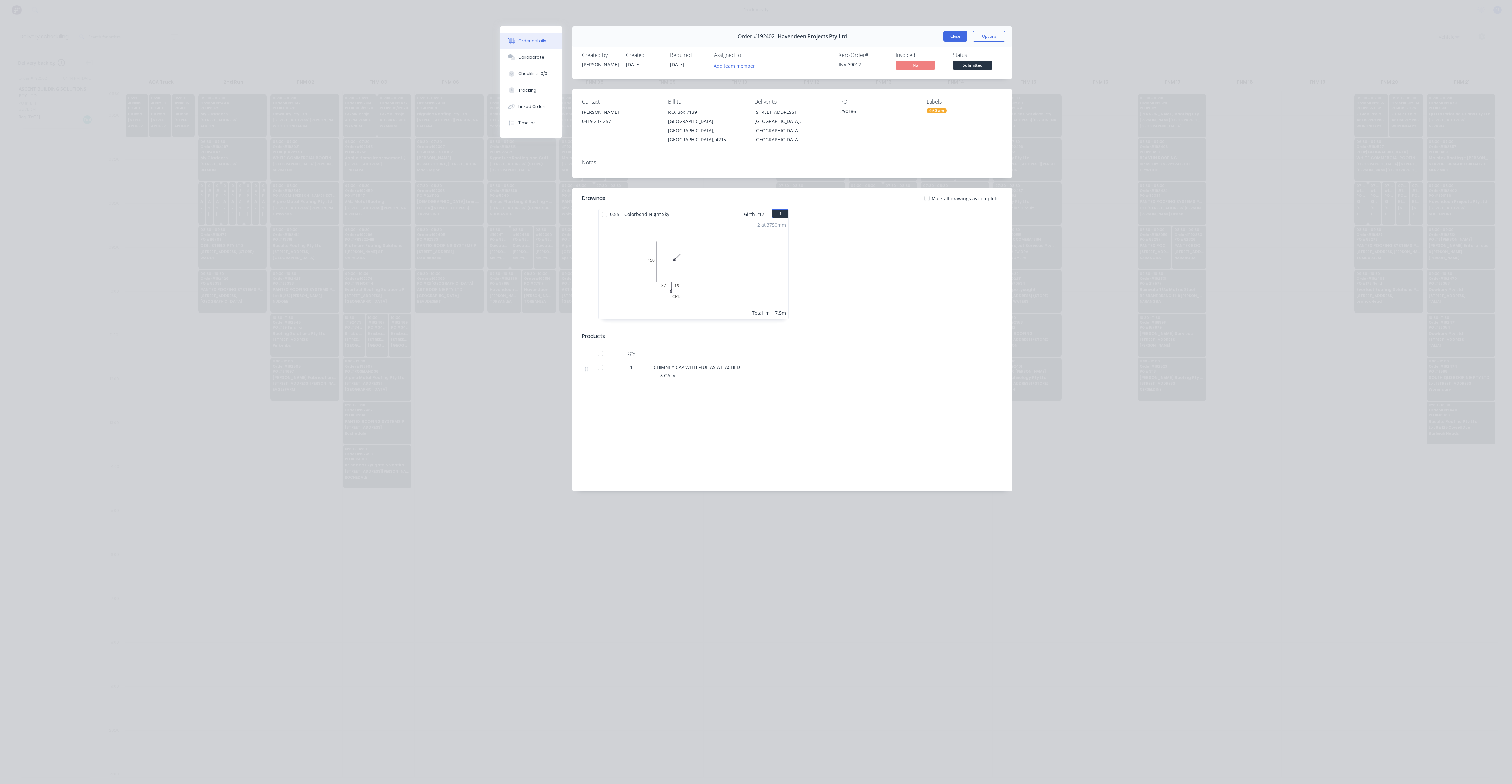
click at [957, 37] on button "Close" at bounding box center [955, 36] width 24 height 11
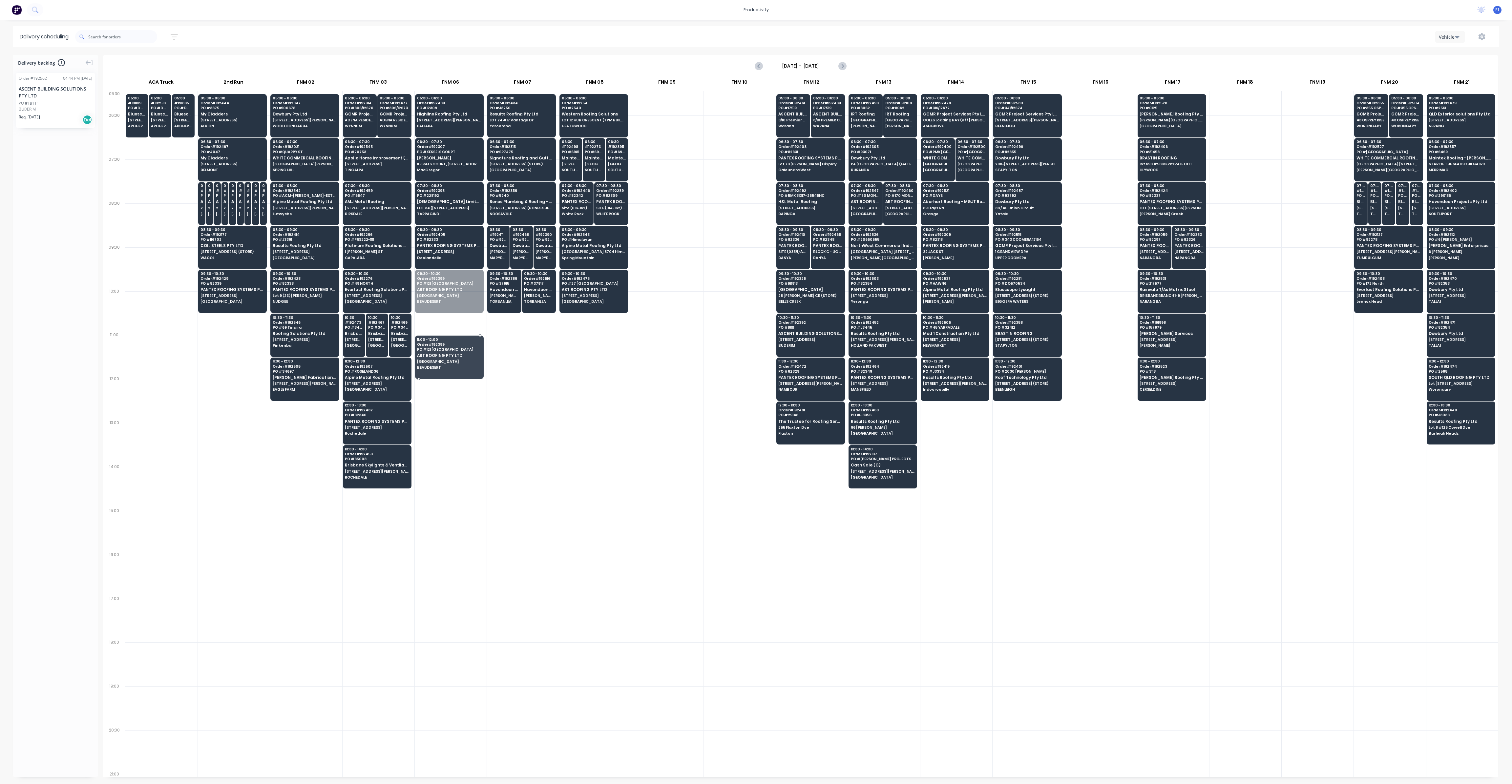
drag, startPoint x: 436, startPoint y: 300, endPoint x: 435, endPoint y: 363, distance: 63.0
drag, startPoint x: 438, startPoint y: 266, endPoint x: 440, endPoint y: 313, distance: 47.0
drag, startPoint x: 437, startPoint y: 201, endPoint x: 444, endPoint y: 275, distance: 74.3
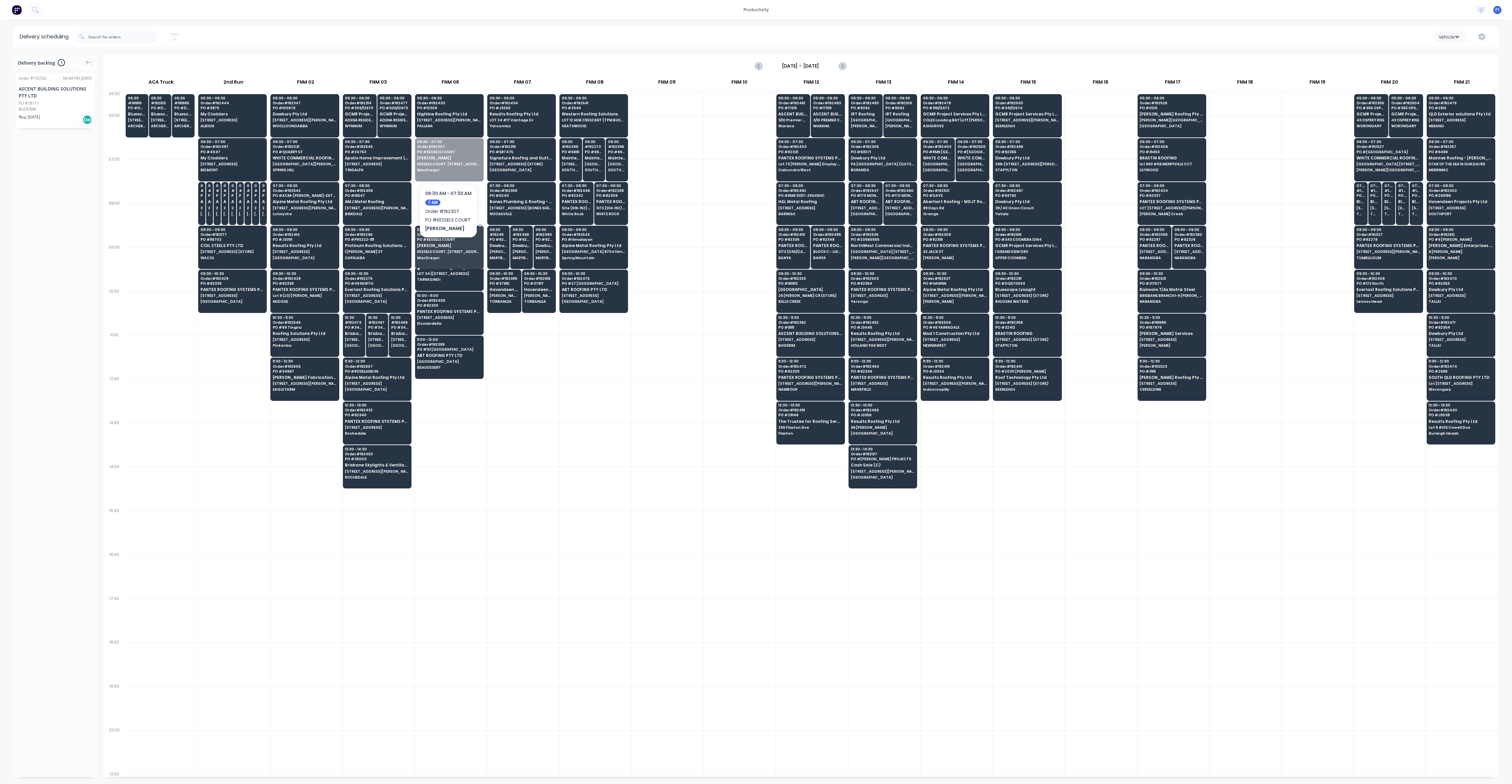
drag, startPoint x: 448, startPoint y: 162, endPoint x: 440, endPoint y: 240, distance: 78.4
drag, startPoint x: 438, startPoint y: 259, endPoint x: 438, endPoint y: 249, distance: 10.0
drag, startPoint x: 446, startPoint y: 121, endPoint x: 450, endPoint y: 170, distance: 49.2
drag, startPoint x: 596, startPoint y: 116, endPoint x: 457, endPoint y: 119, distance: 139.0
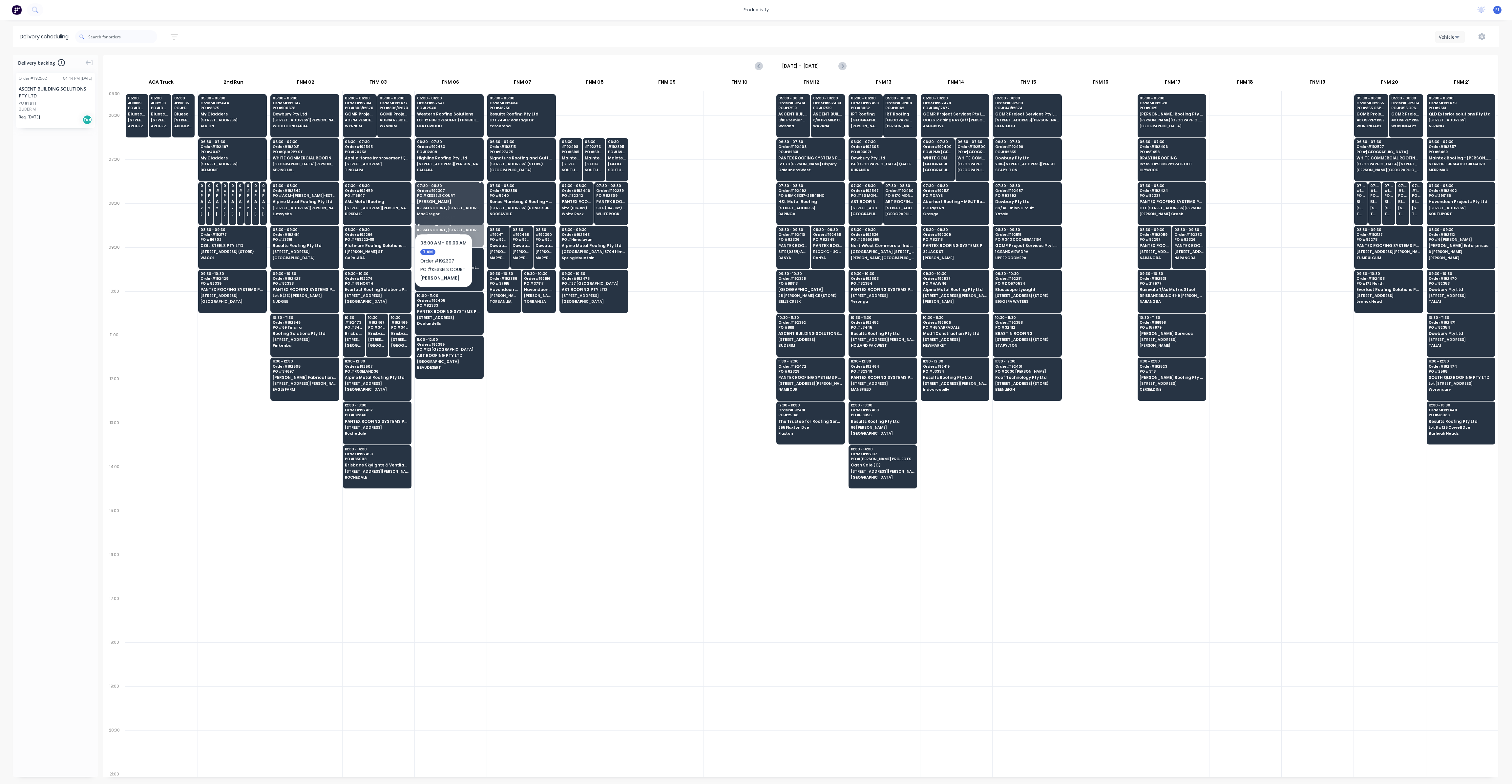
drag, startPoint x: 443, startPoint y: 221, endPoint x: 443, endPoint y: 214, distance: 7.0
drag, startPoint x: 443, startPoint y: 266, endPoint x: 444, endPoint y: 248, distance: 18.0
drag, startPoint x: 446, startPoint y: 311, endPoint x: 450, endPoint y: 296, distance: 15.5
drag, startPoint x: 450, startPoint y: 343, endPoint x: 451, endPoint y: 332, distance: 11.0
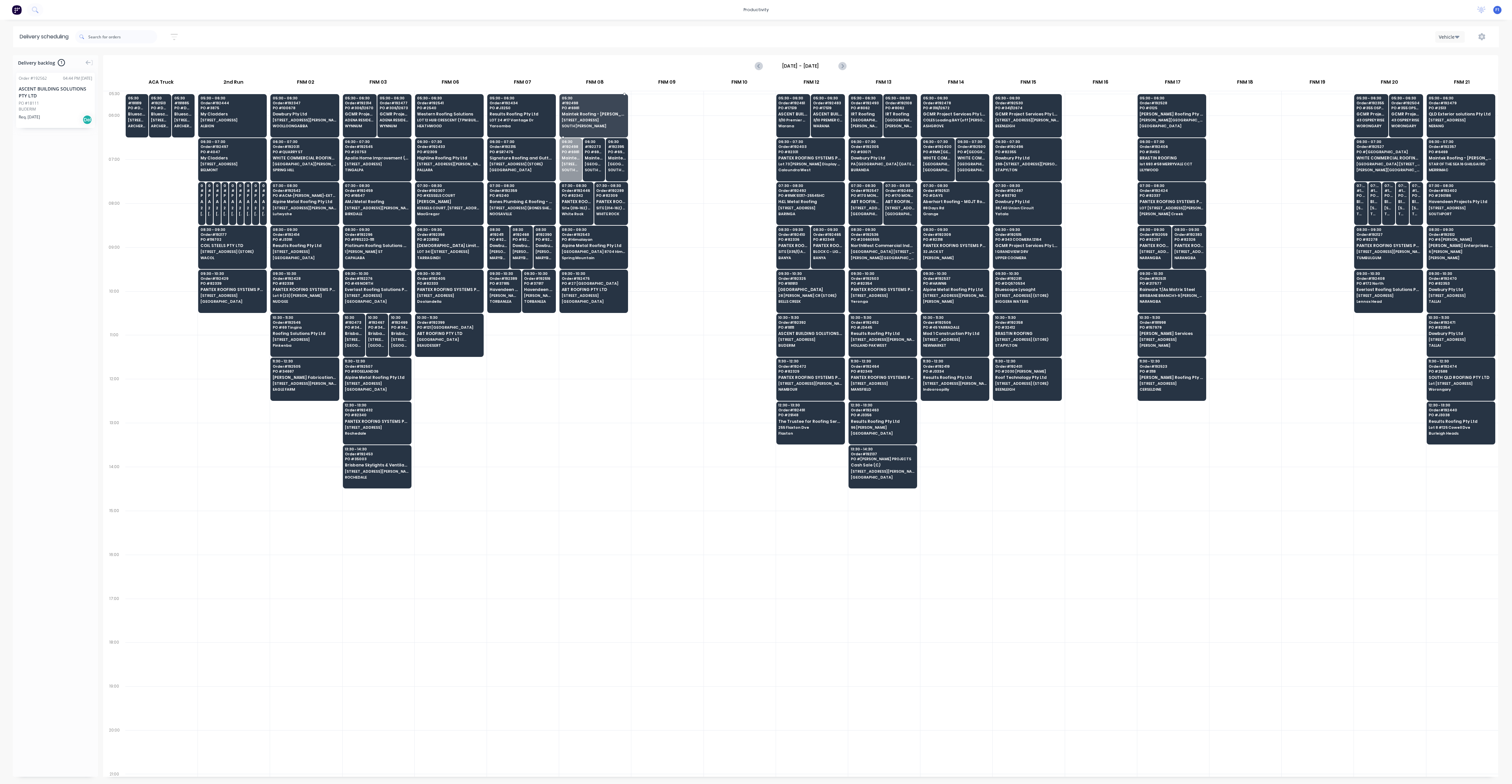
drag, startPoint x: 575, startPoint y: 163, endPoint x: 568, endPoint y: 123, distance: 40.6
drag, startPoint x: 585, startPoint y: 165, endPoint x: 581, endPoint y: 121, distance: 44.2
drag, startPoint x: 594, startPoint y: 163, endPoint x: 605, endPoint y: 121, distance: 43.4
drag, startPoint x: 578, startPoint y: 205, endPoint x: 576, endPoint y: 166, distance: 39.1
drag, startPoint x: 600, startPoint y: 207, endPoint x: 602, endPoint y: 165, distance: 42.0
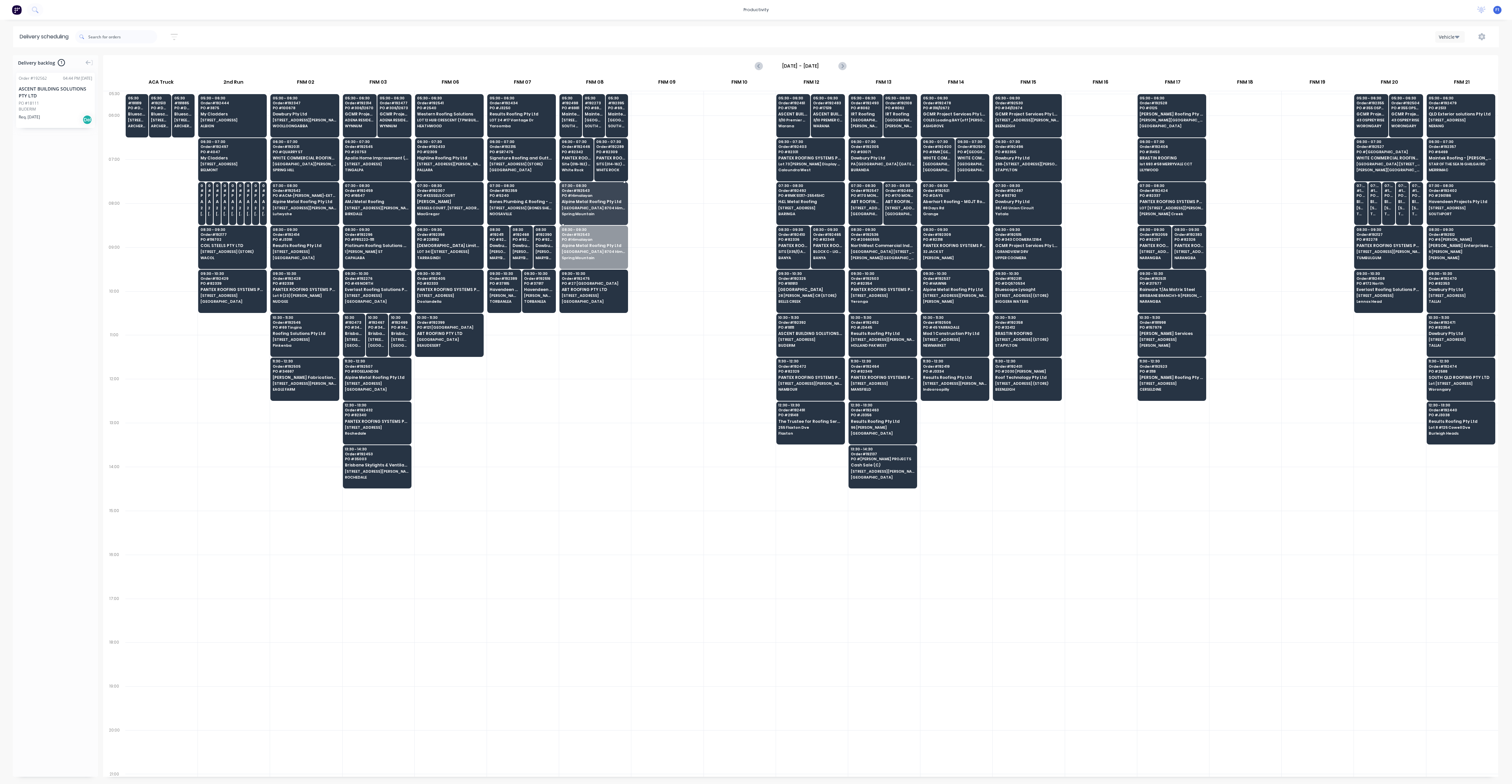
drag, startPoint x: 589, startPoint y: 251, endPoint x: 591, endPoint y: 215, distance: 36.1
drag, startPoint x: 585, startPoint y: 290, endPoint x: 587, endPoint y: 254, distance: 36.1
click at [606, 405] on div at bounding box center [595, 401] width 72 height 44
